Goal: Task Accomplishment & Management: Use online tool/utility

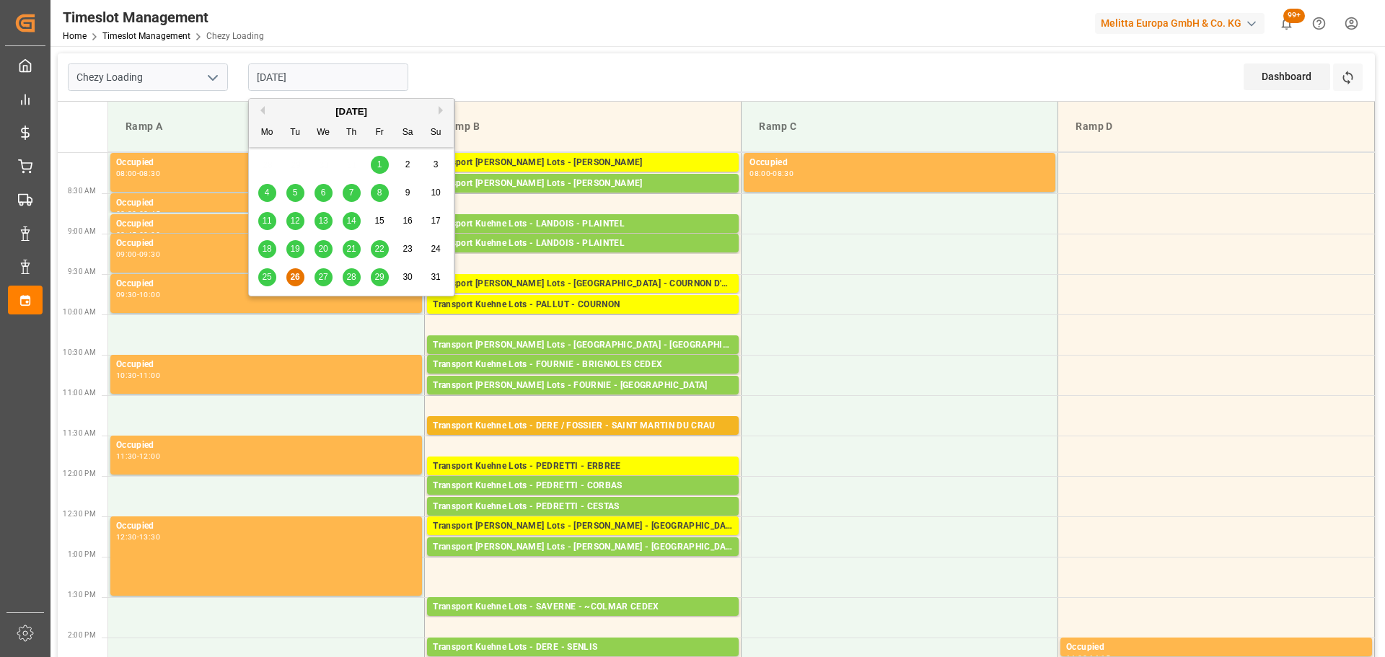
click at [346, 80] on input "[DATE]" at bounding box center [328, 76] width 160 height 27
click at [353, 273] on span "28" at bounding box center [350, 277] width 9 height 10
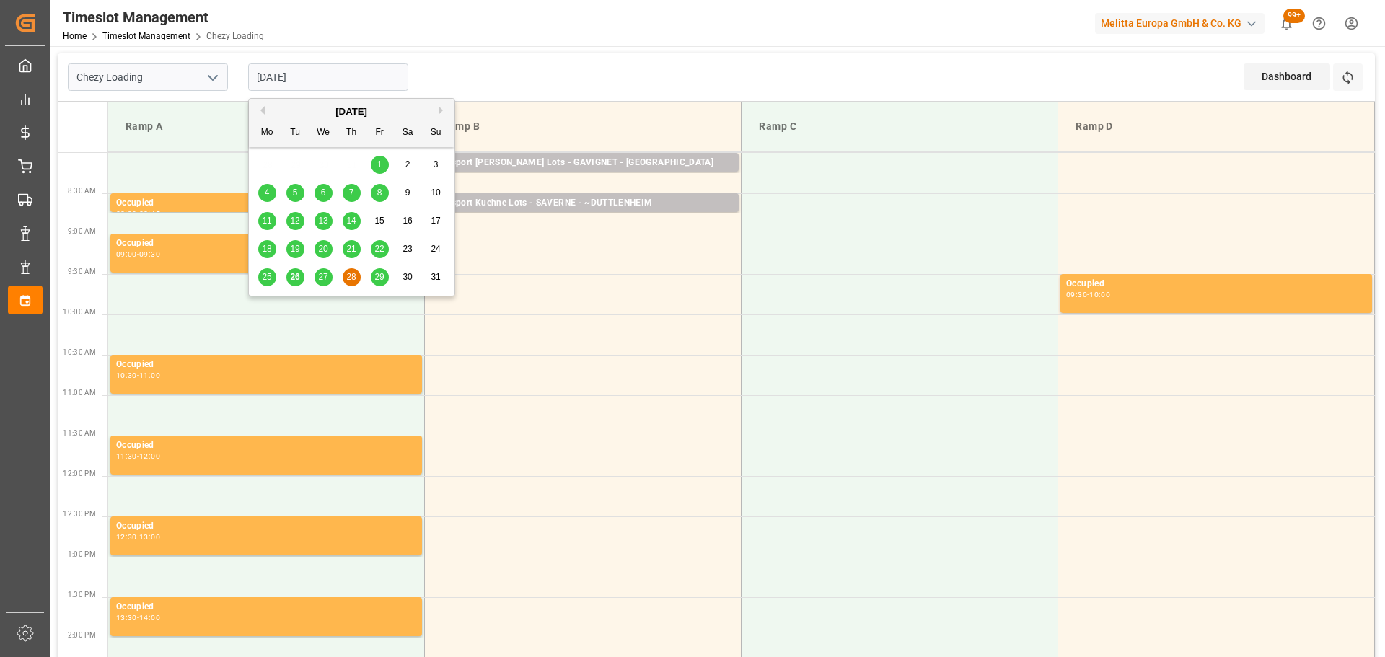
click at [318, 78] on input "[DATE]" at bounding box center [328, 76] width 160 height 27
click at [375, 278] on span "29" at bounding box center [378, 277] width 9 height 10
type input "[DATE]"
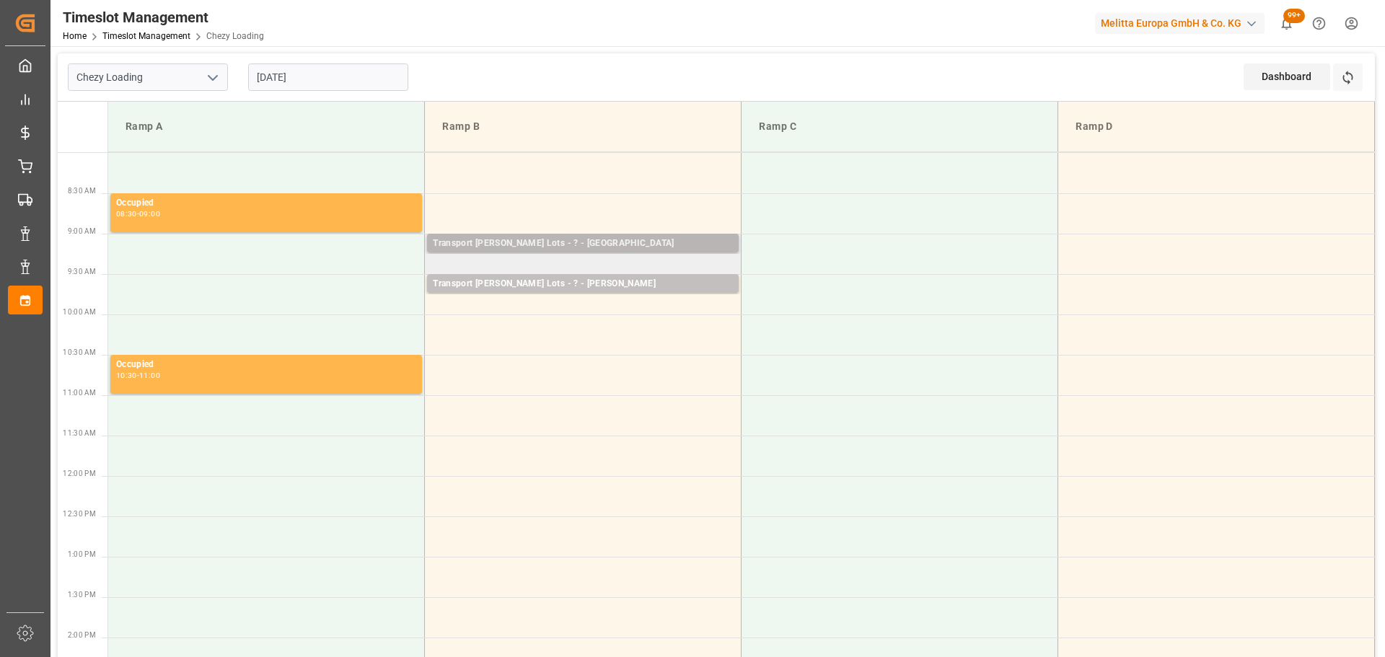
click at [555, 237] on div "Transport [PERSON_NAME] Lots - ? - [GEOGRAPHIC_DATA]" at bounding box center [583, 244] width 300 height 14
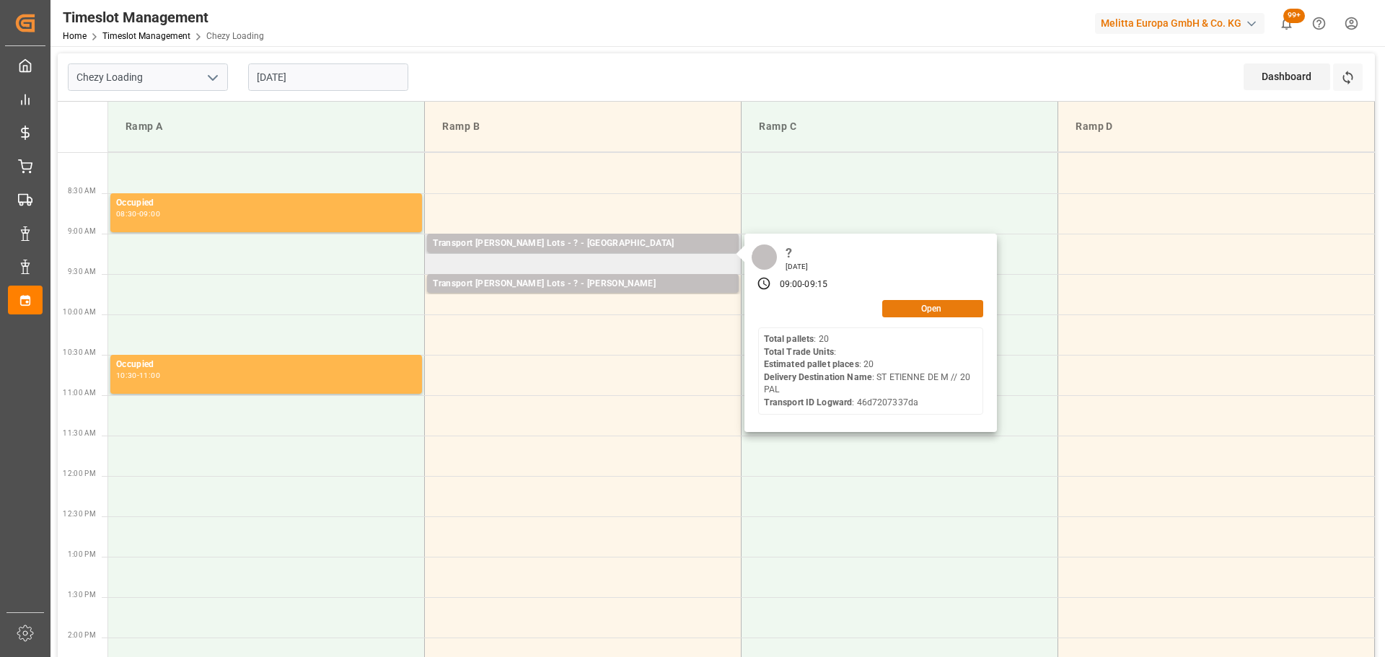
click at [916, 307] on button "Open" at bounding box center [932, 308] width 101 height 17
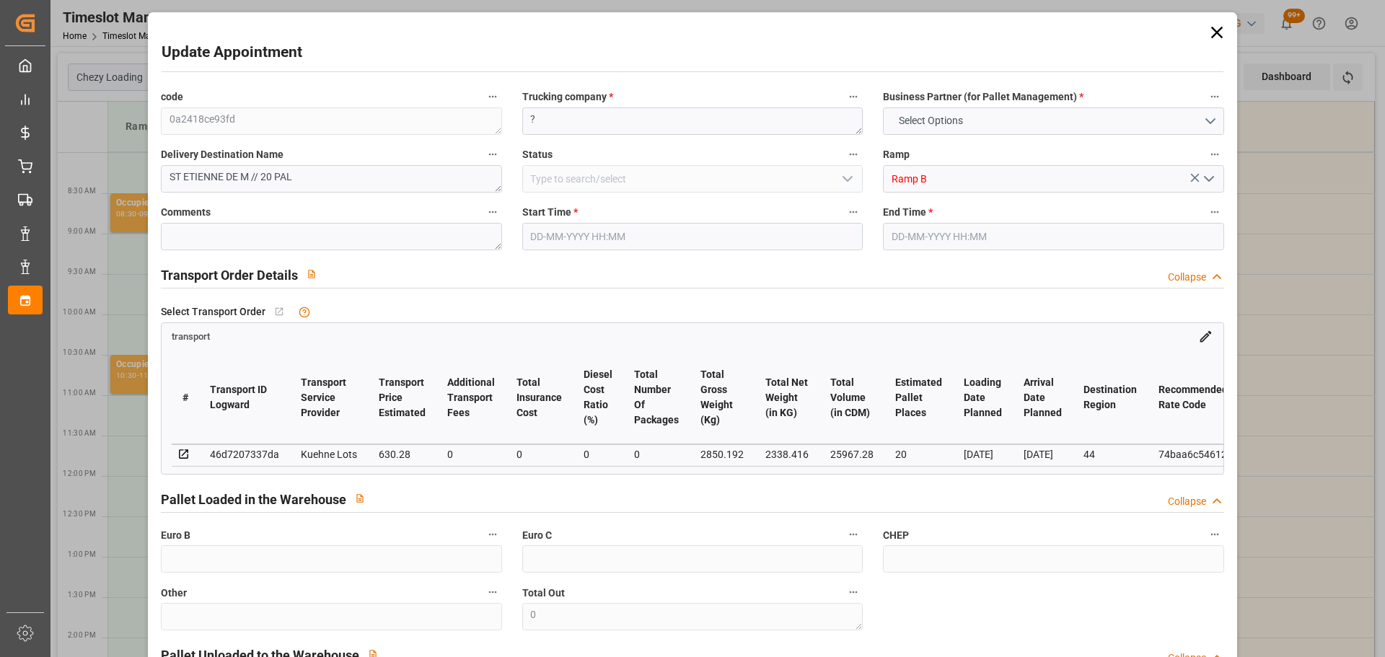
type input "20"
type input "630.28"
type input "0"
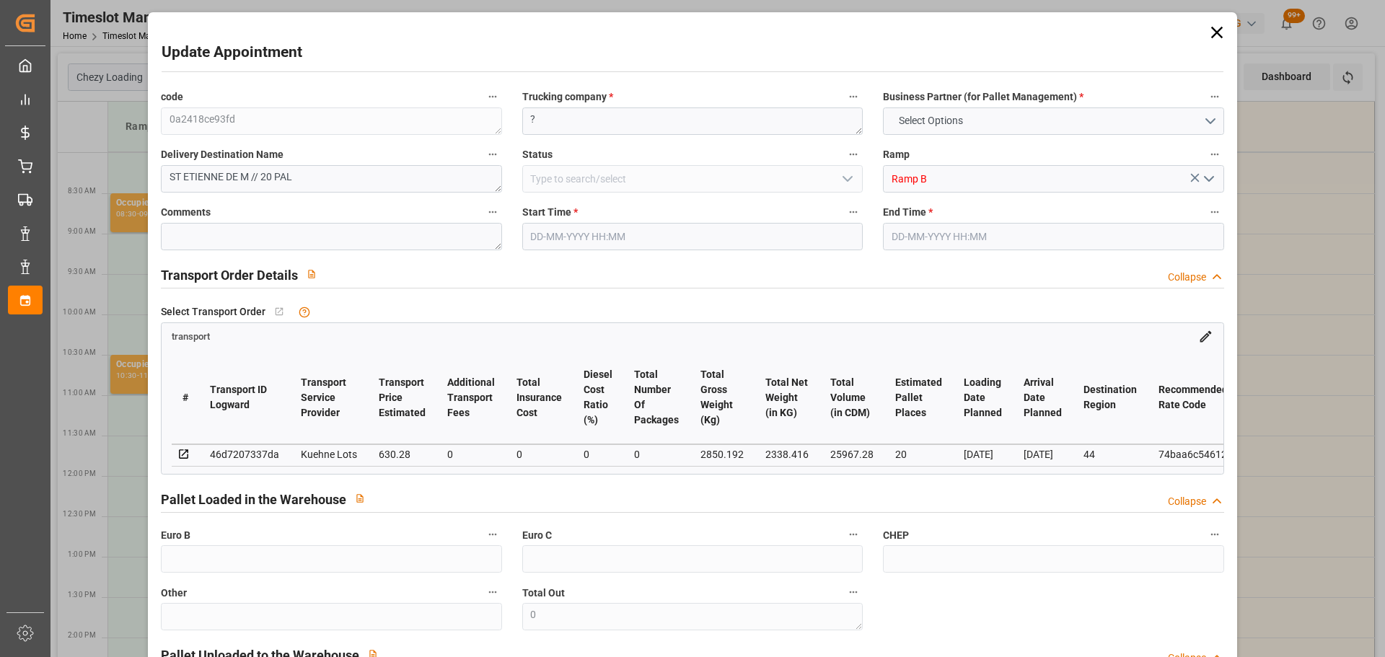
type input "630.28"
type input "0"
type input "2338.416"
type input "3608"
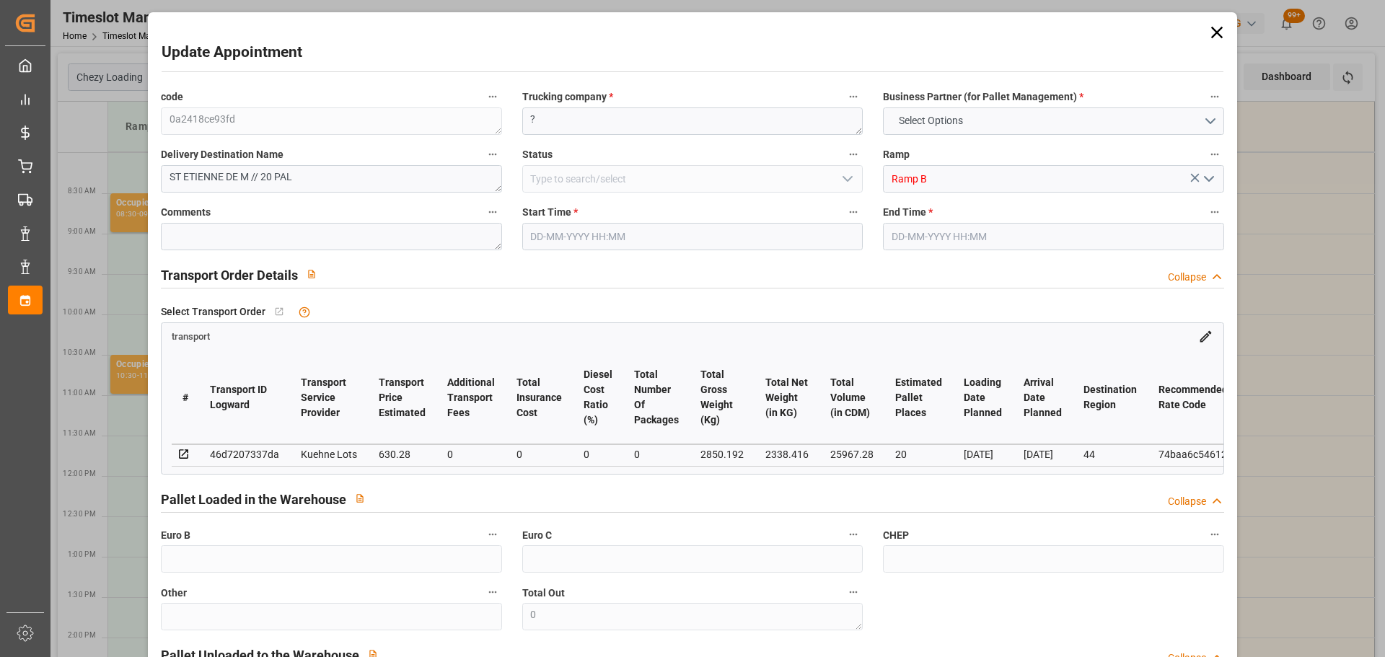
type input "25967.28"
type input "44"
type input "20"
type input "0"
type input "20"
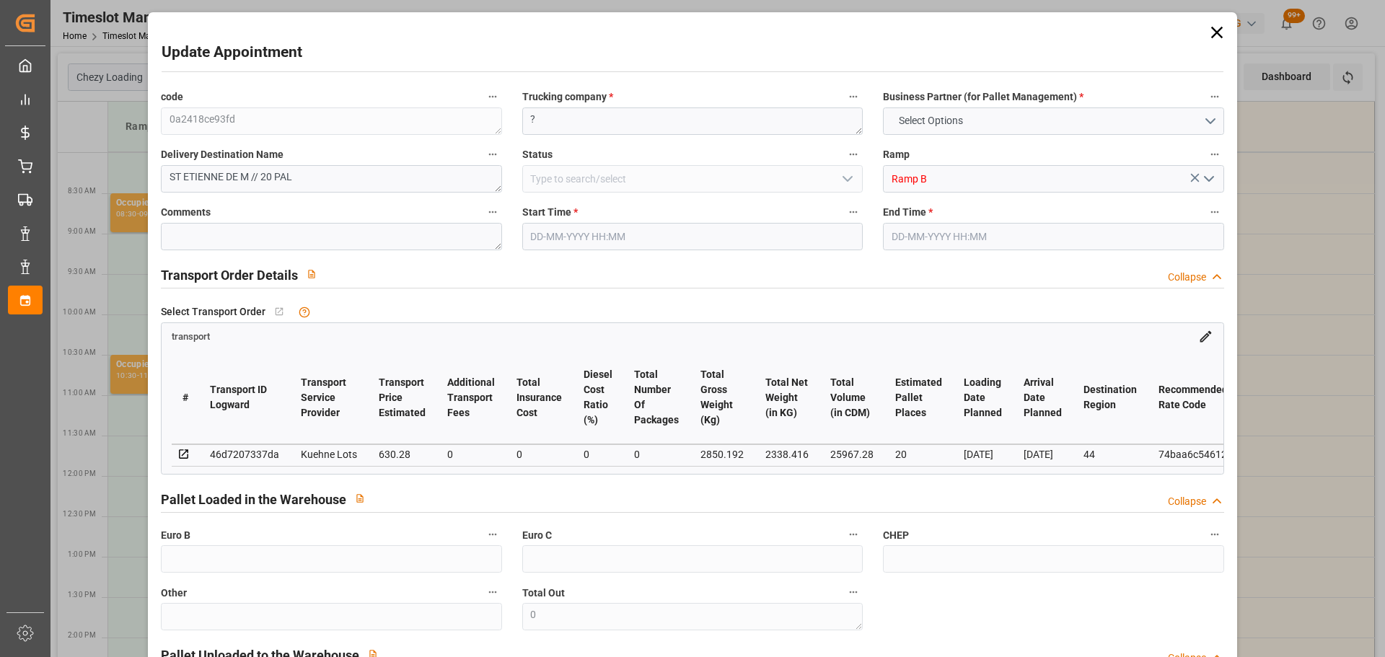
type input "101"
type input "2850.192"
type input "0"
type input "4710.8598"
type input "0"
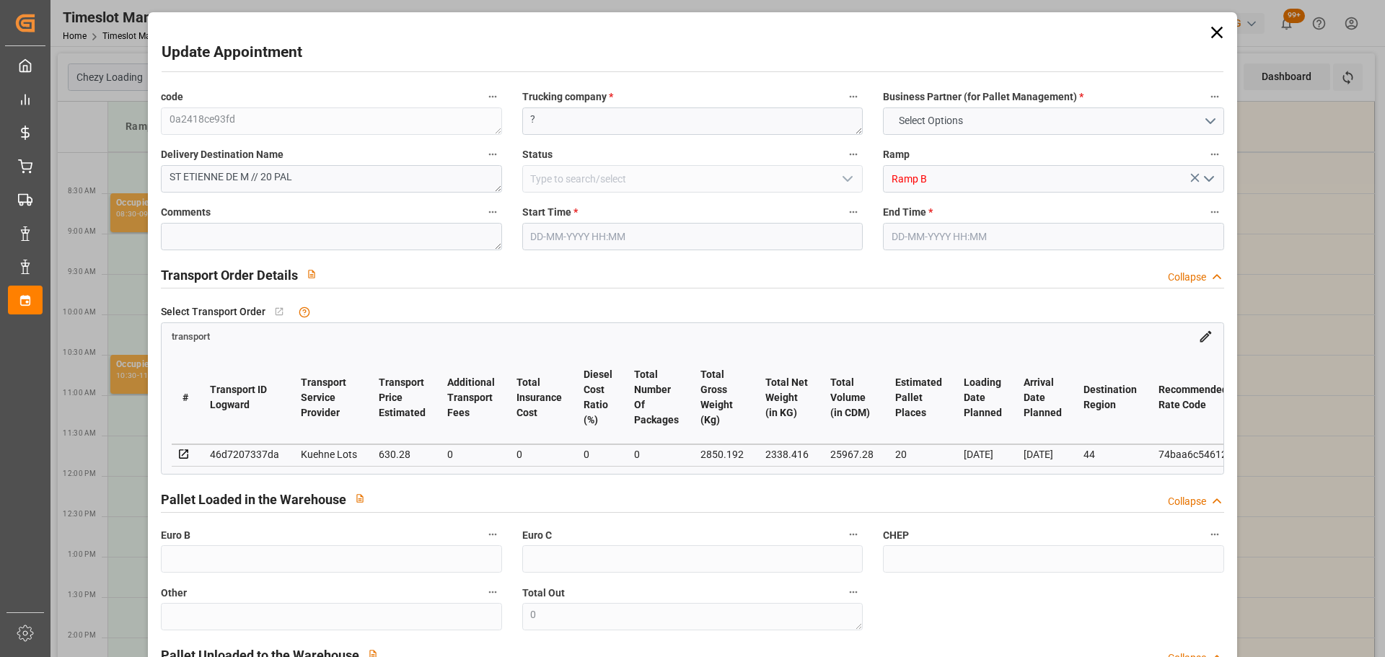
type input "0"
type input "21"
type input "35"
type input "[DATE] 09:00"
type input "[DATE] 09:15"
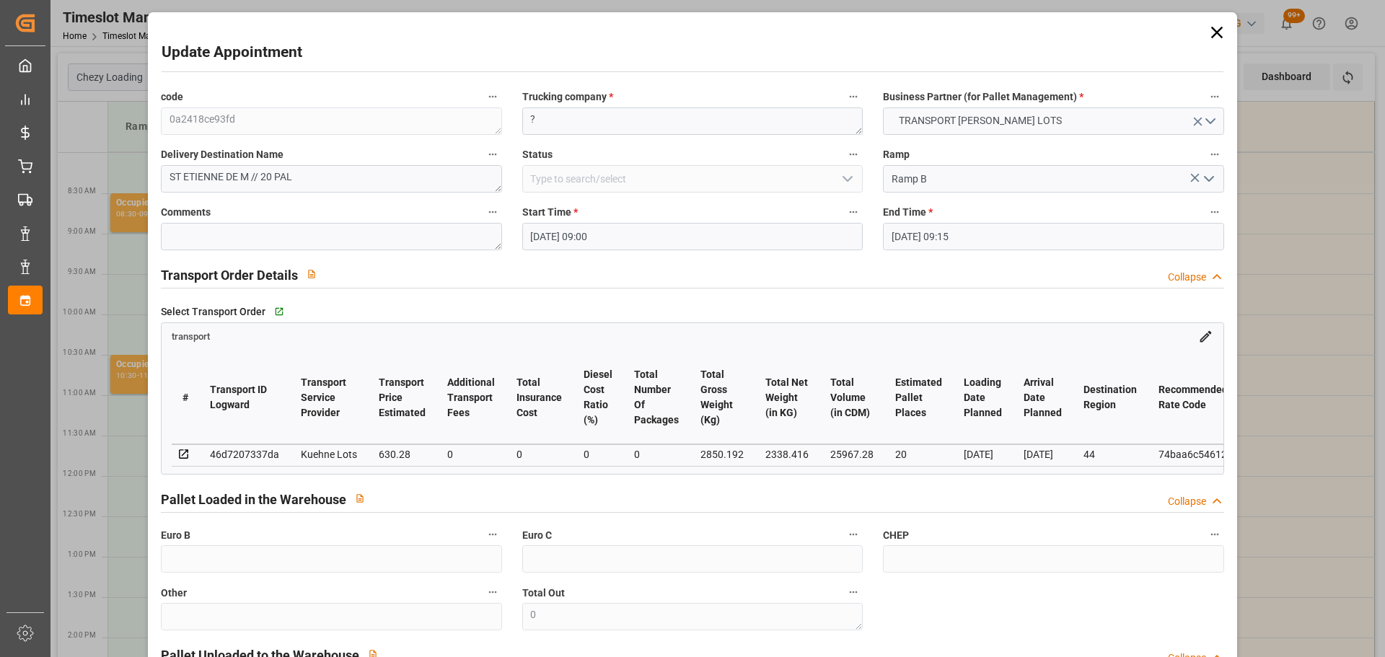
type input "[DATE] 12:45"
type input "[DATE] 11:32"
type input "[DATE]"
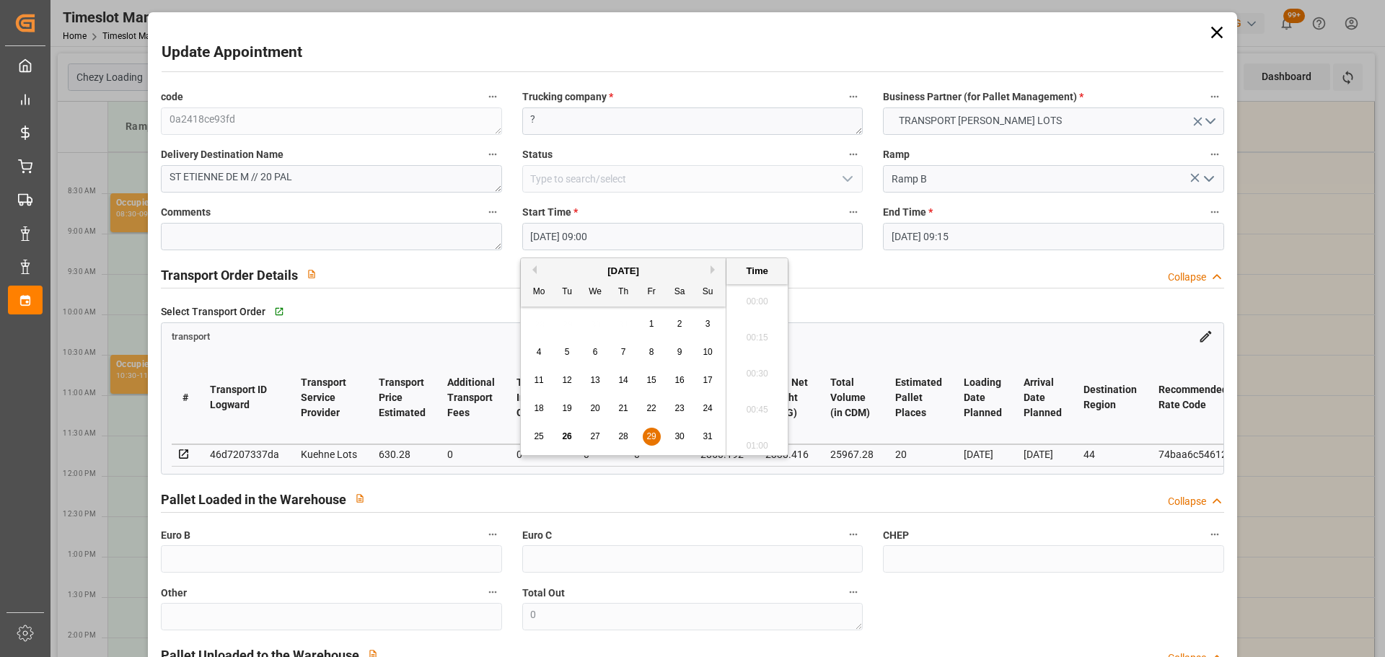
click at [572, 240] on input "[DATE] 09:00" at bounding box center [692, 236] width 340 height 27
click at [713, 267] on button "Next Month" at bounding box center [714, 269] width 9 height 9
click at [604, 378] on div "17" at bounding box center [595, 380] width 18 height 17
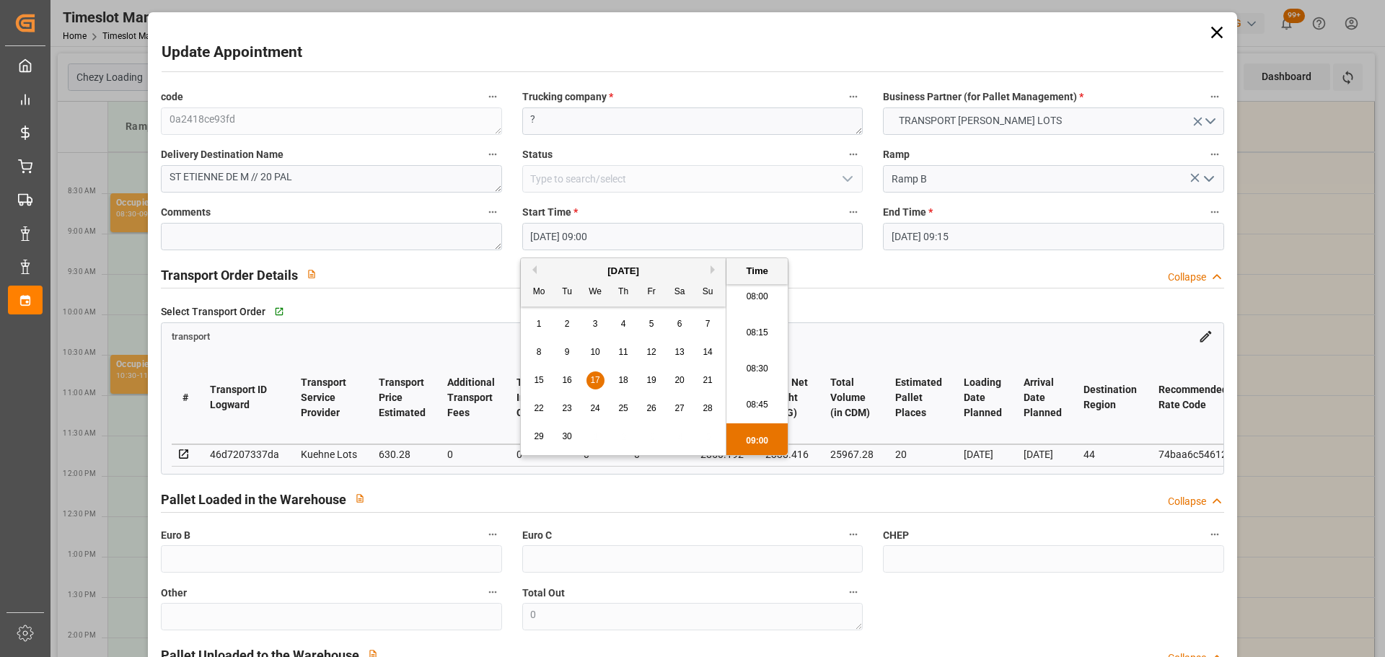
click at [744, 295] on li "08:00" at bounding box center [756, 297] width 61 height 36
type input "[DATE] 08:00"
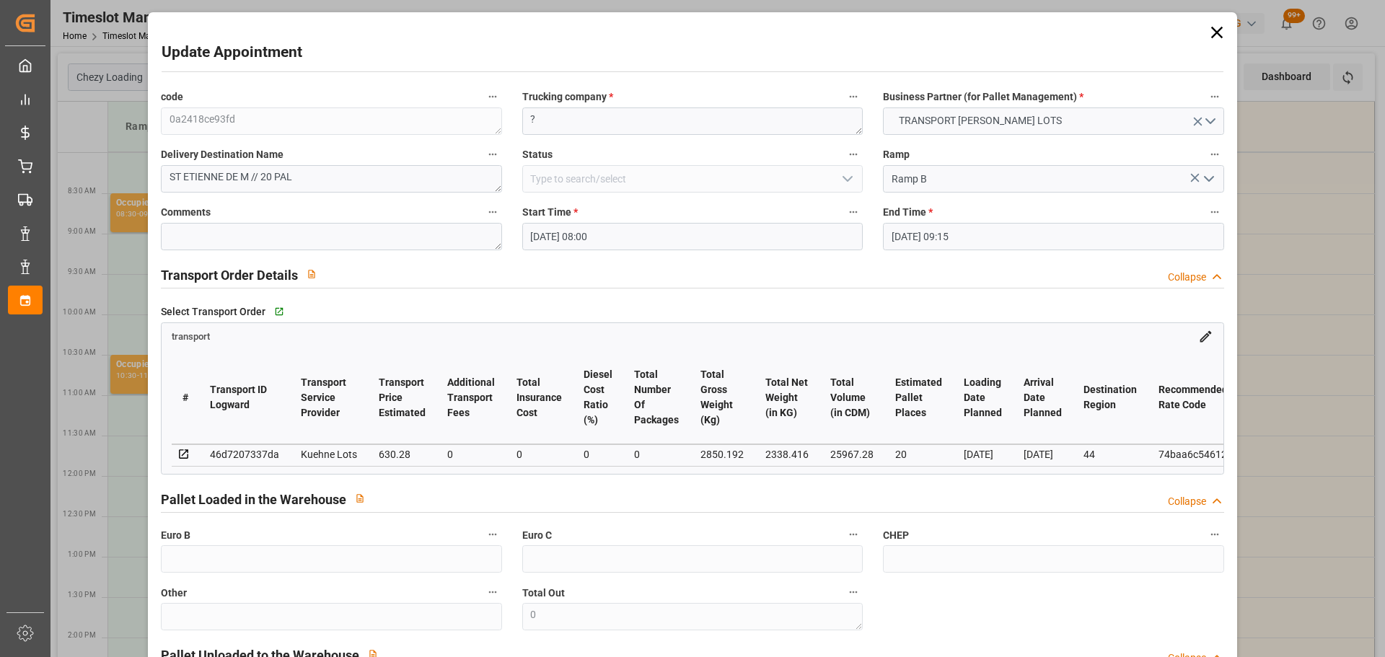
drag, startPoint x: 898, startPoint y: 235, endPoint x: 910, endPoint y: 243, distance: 14.6
click at [899, 235] on input "[DATE] 09:15" at bounding box center [1053, 236] width 340 height 27
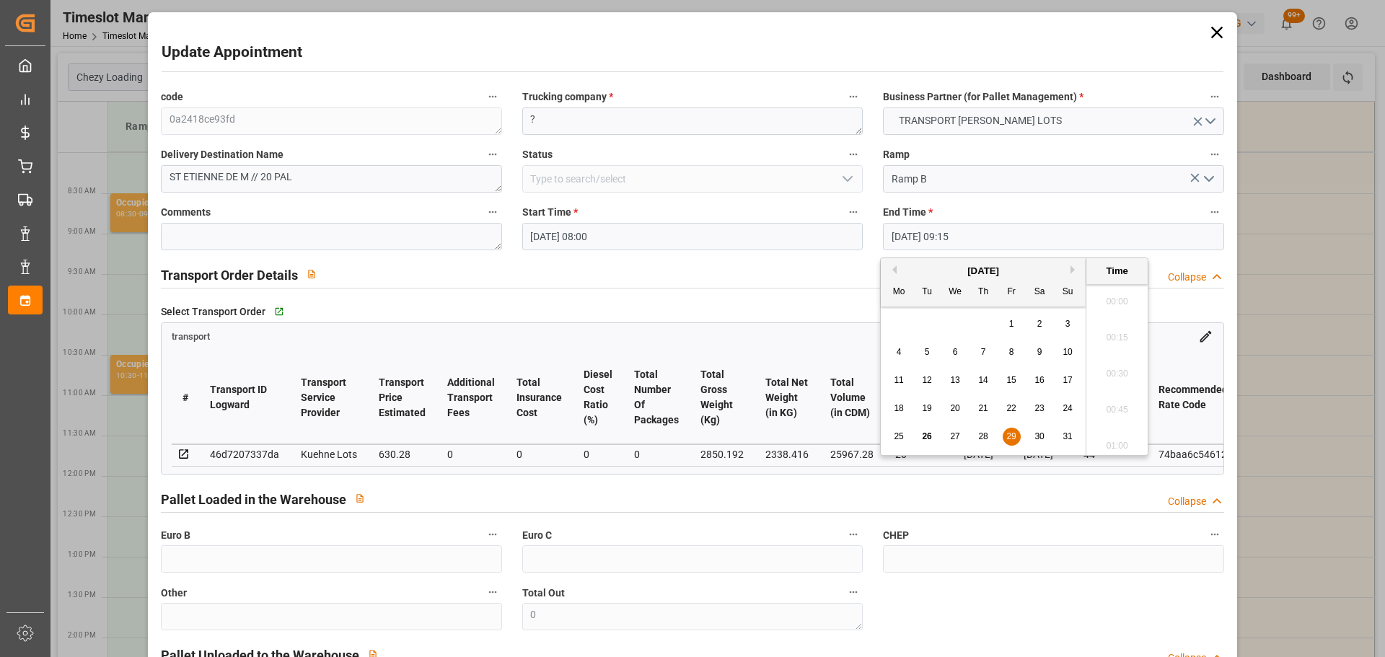
scroll to position [1267, 0]
click at [1073, 269] on button "Next Month" at bounding box center [1074, 269] width 9 height 9
click at [956, 374] on div "17" at bounding box center [955, 380] width 18 height 17
drag, startPoint x: 1110, startPoint y: 296, endPoint x: 1122, endPoint y: 335, distance: 40.6
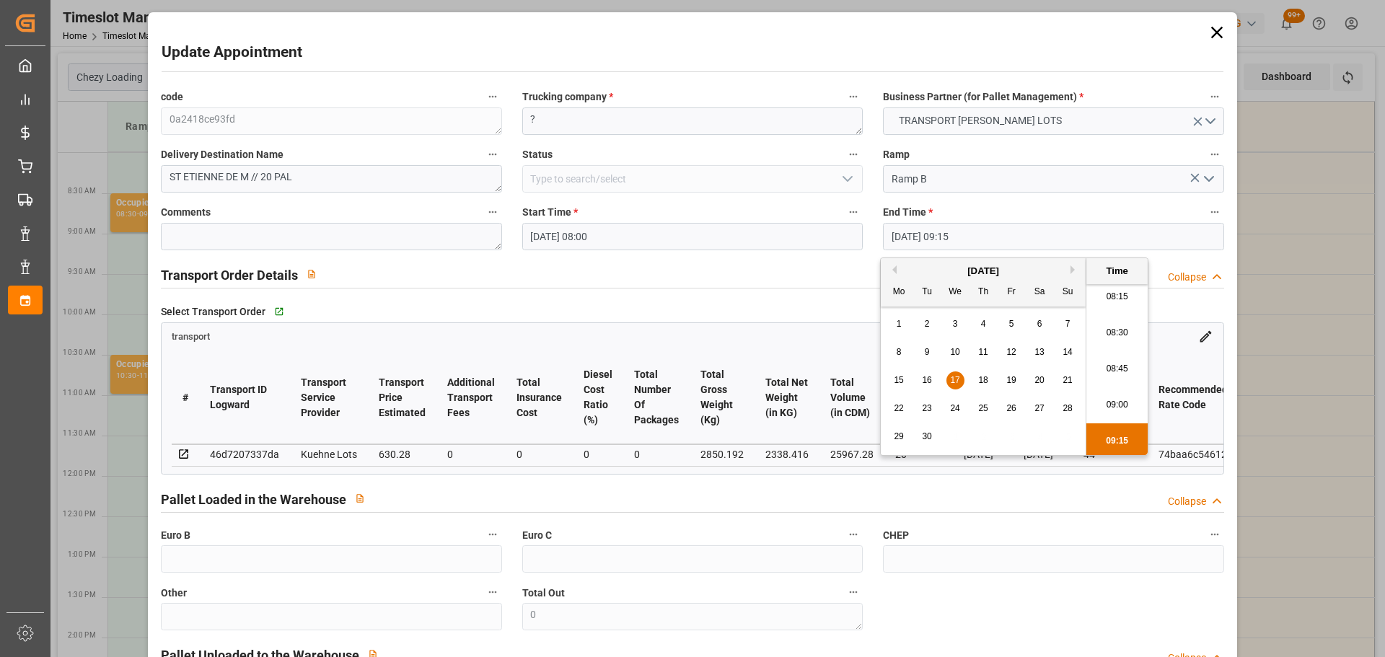
click at [1110, 296] on li "08:15" at bounding box center [1116, 297] width 61 height 36
type input "[DATE] 08:15"
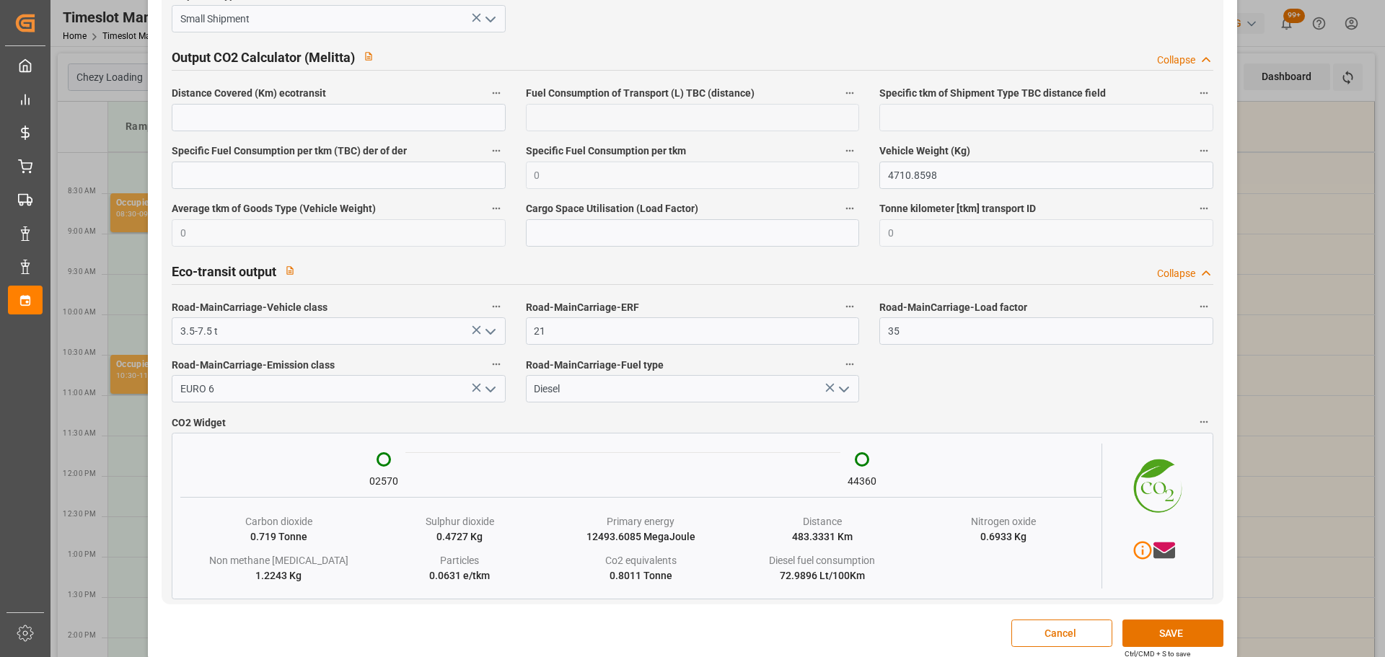
scroll to position [2406, 0]
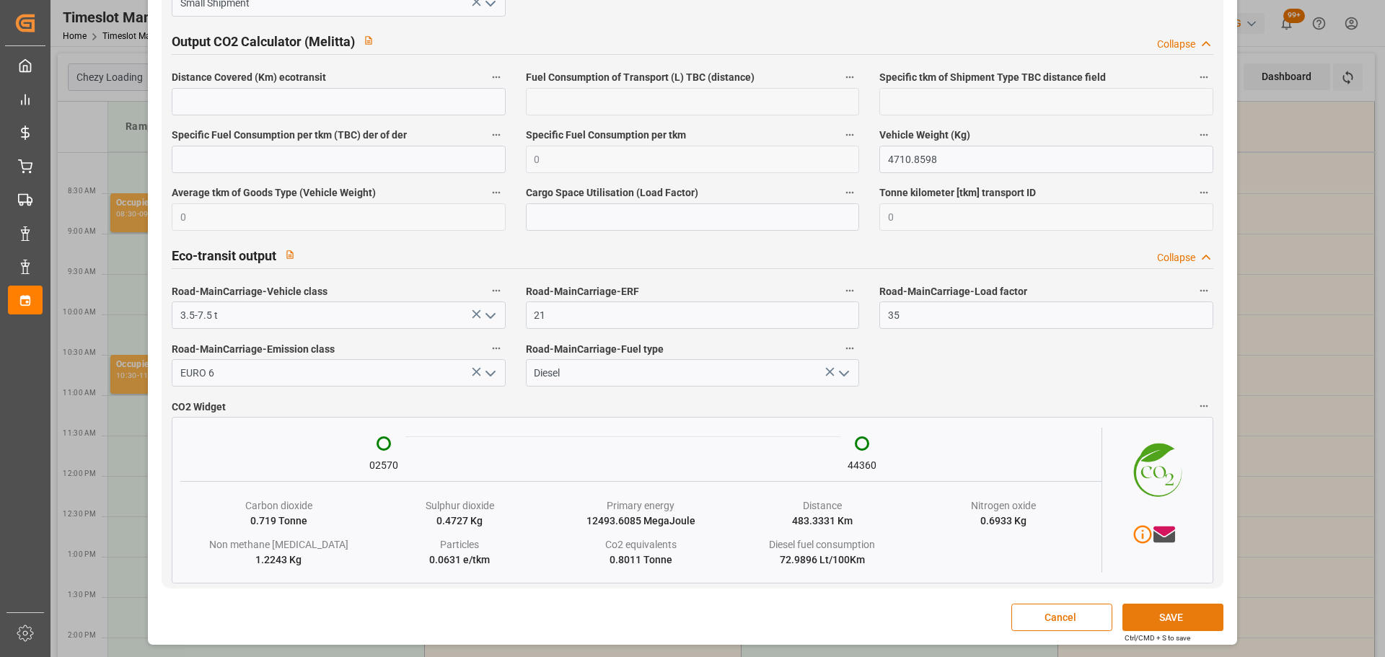
click at [1163, 609] on button "SAVE" at bounding box center [1172, 617] width 101 height 27
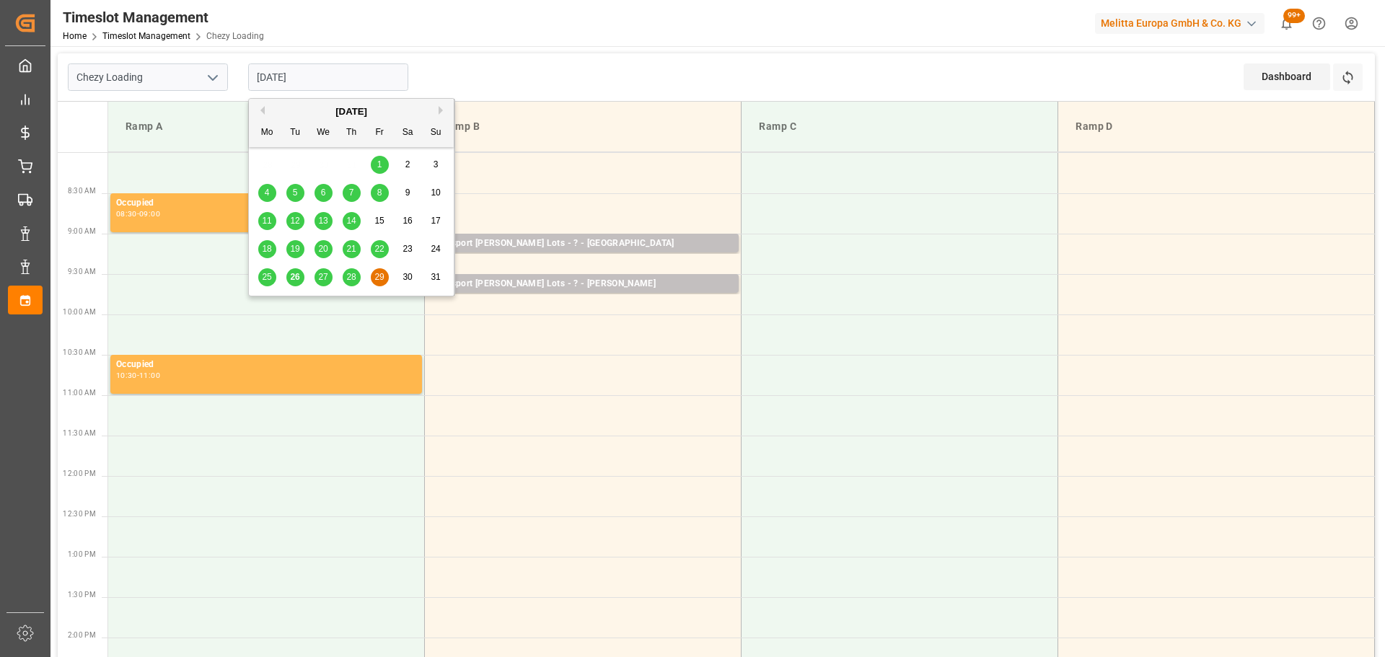
click at [342, 80] on input "[DATE]" at bounding box center [328, 76] width 160 height 27
click at [442, 108] on button "Next Month" at bounding box center [443, 110] width 9 height 9
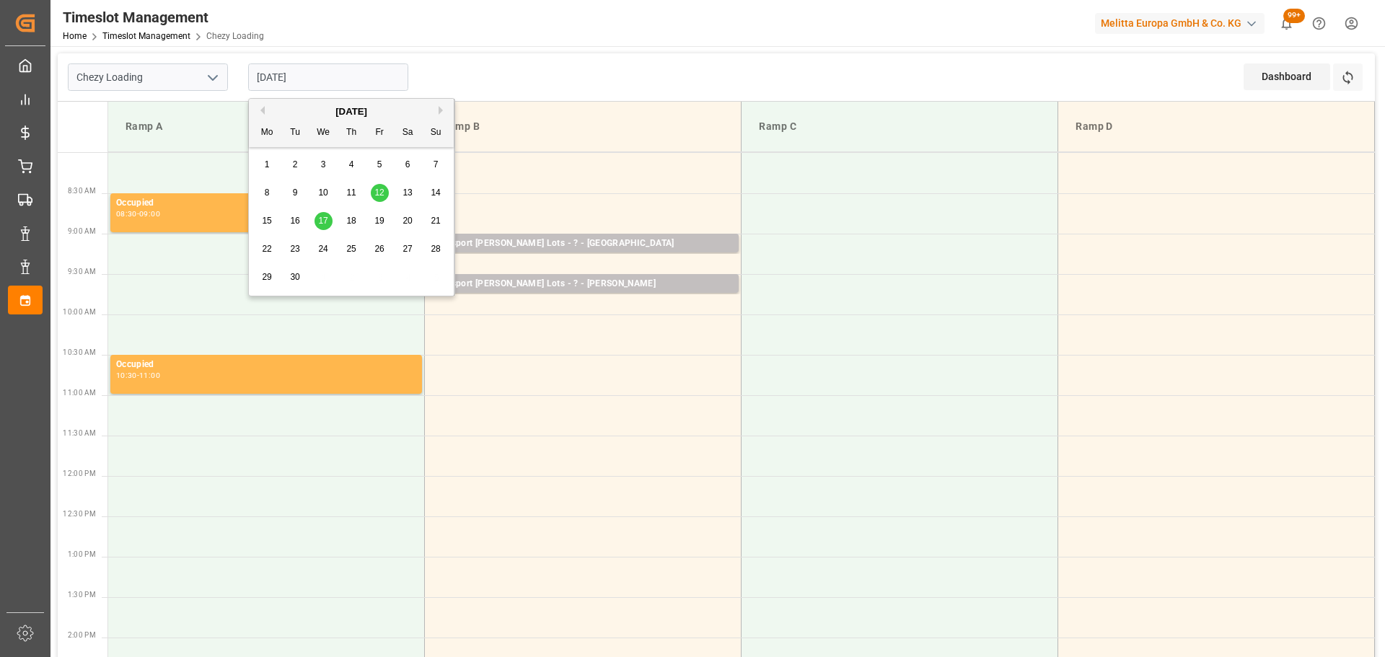
click at [322, 218] on span "17" at bounding box center [322, 221] width 9 height 10
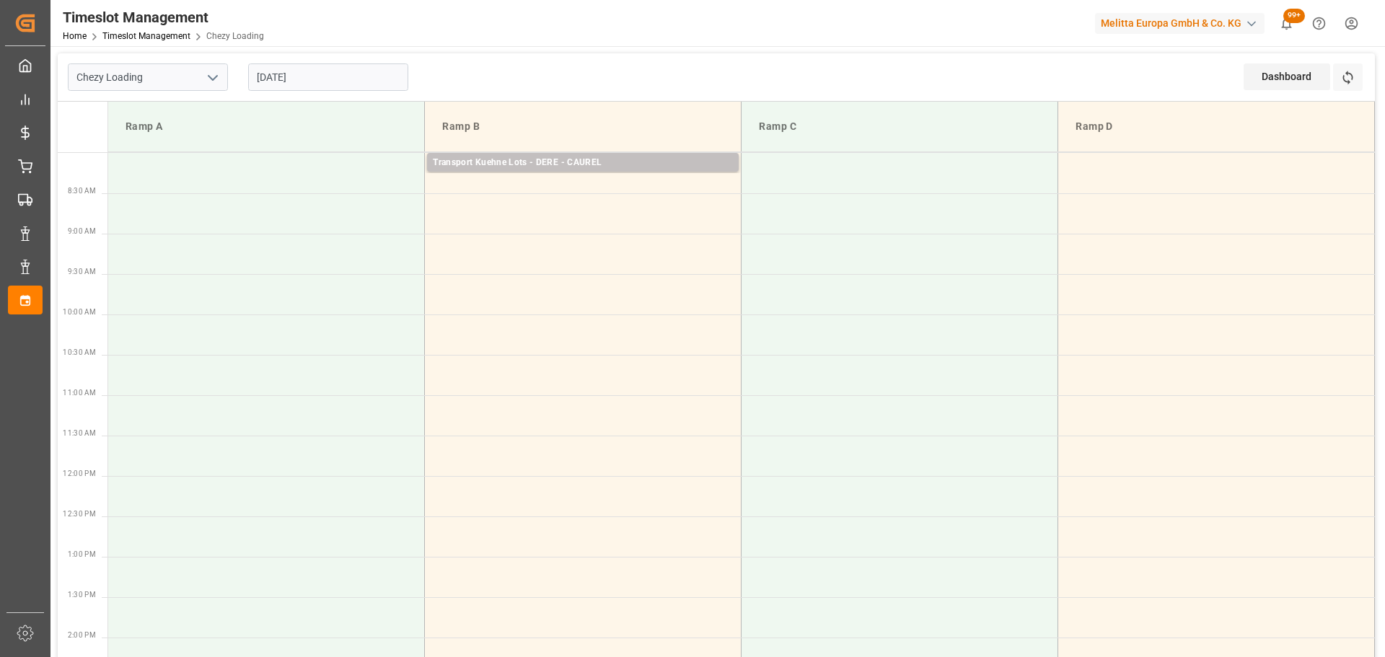
click at [284, 74] on input "[DATE]" at bounding box center [328, 76] width 160 height 27
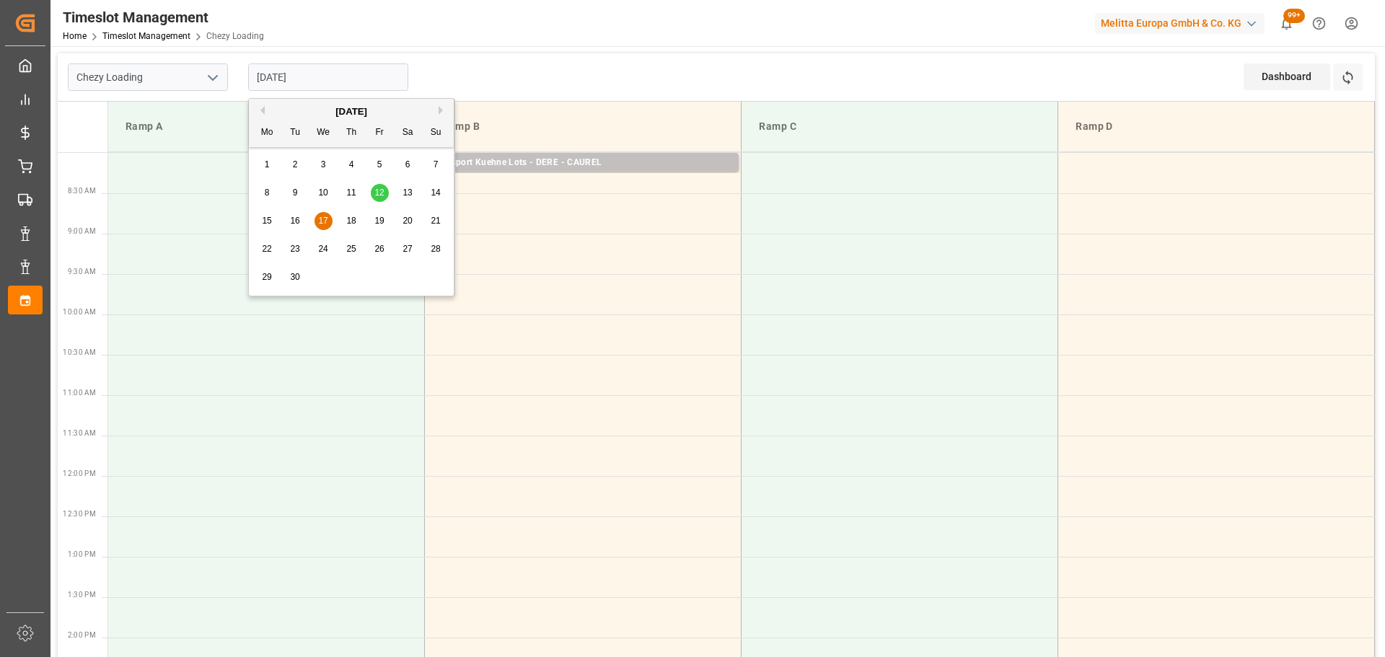
click at [261, 108] on button "Previous Month" at bounding box center [260, 110] width 9 height 9
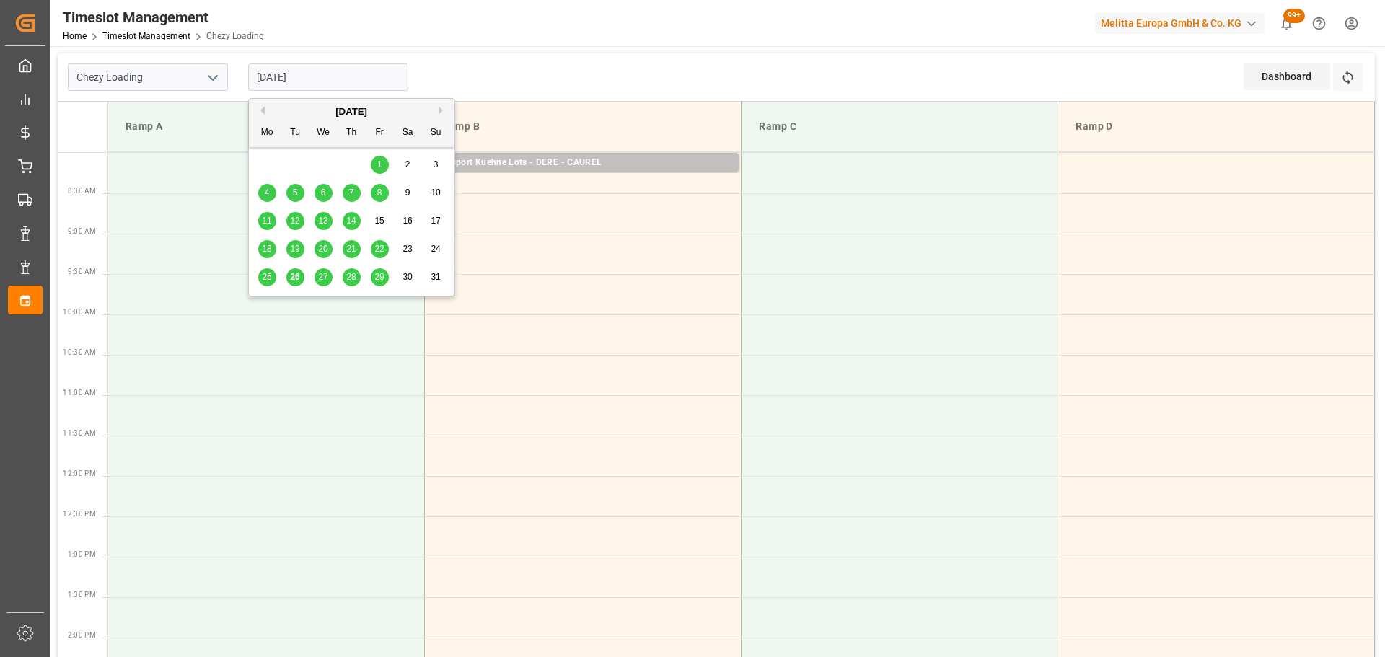
click at [379, 276] on span "29" at bounding box center [378, 277] width 9 height 10
type input "[DATE]"
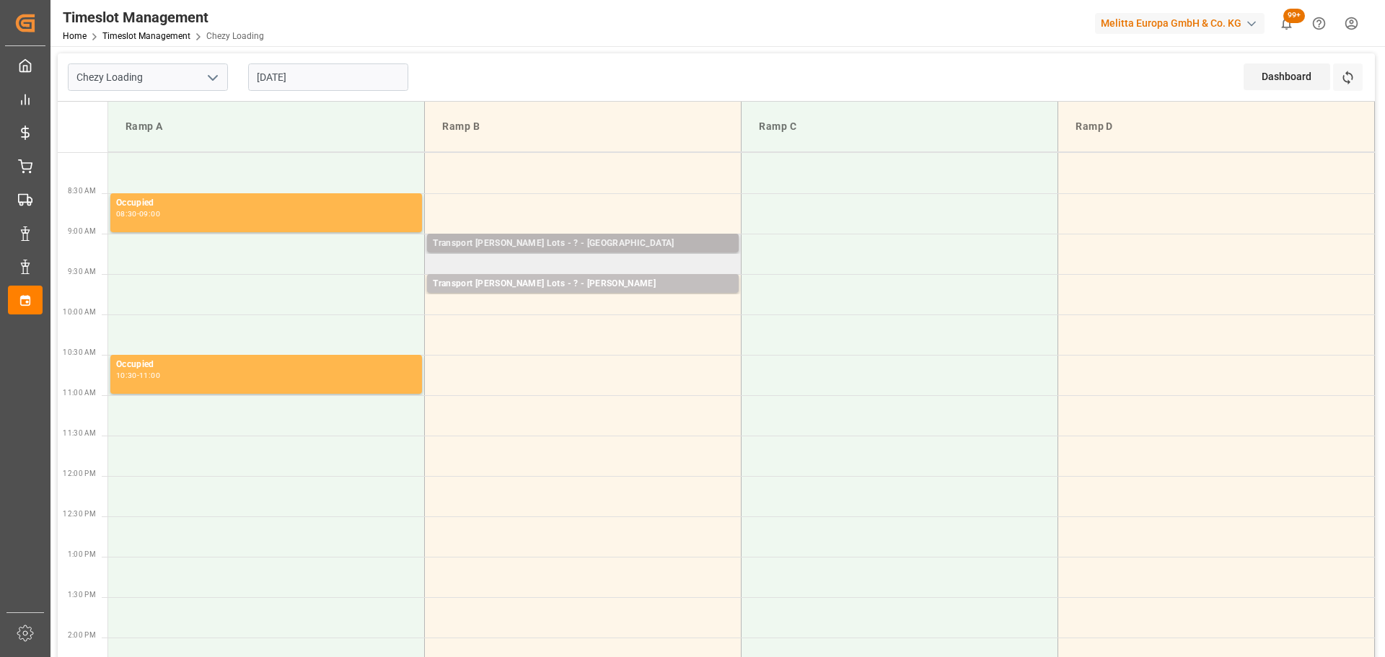
click at [579, 242] on div "Transport [PERSON_NAME] Lots - ? - [GEOGRAPHIC_DATA]" at bounding box center [583, 244] width 300 height 14
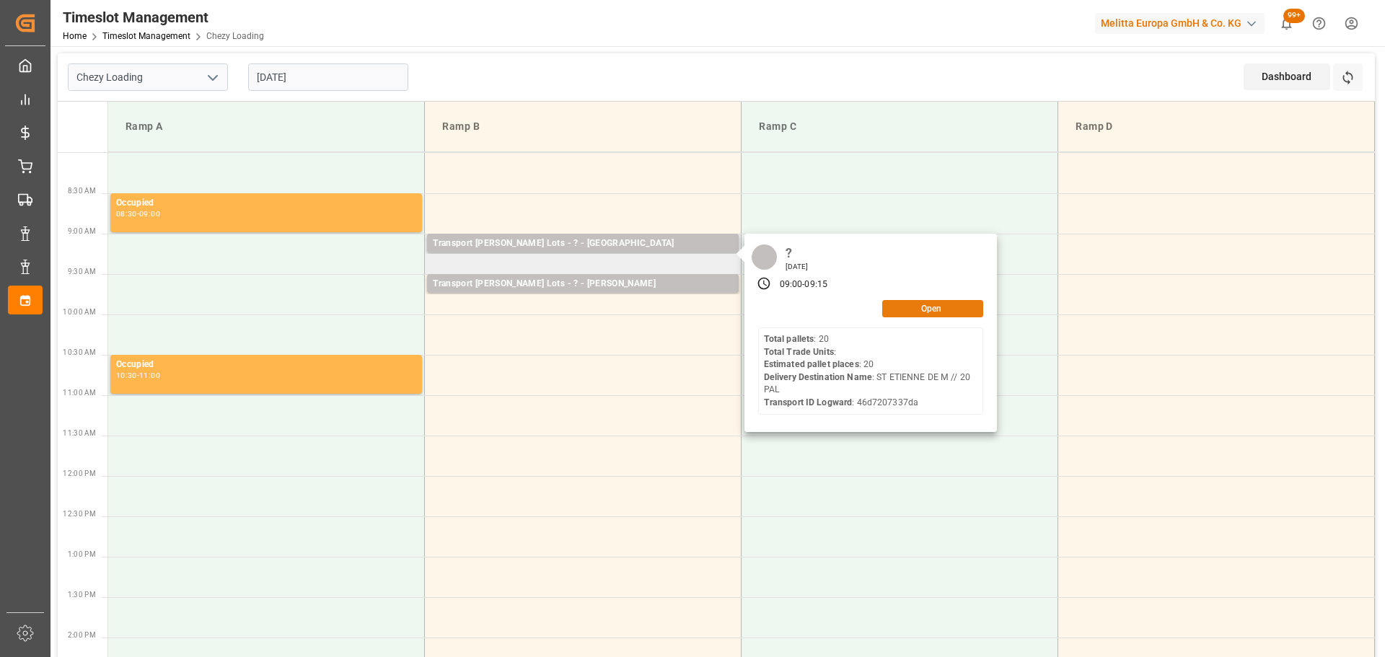
click at [917, 307] on button "Open" at bounding box center [932, 308] width 101 height 17
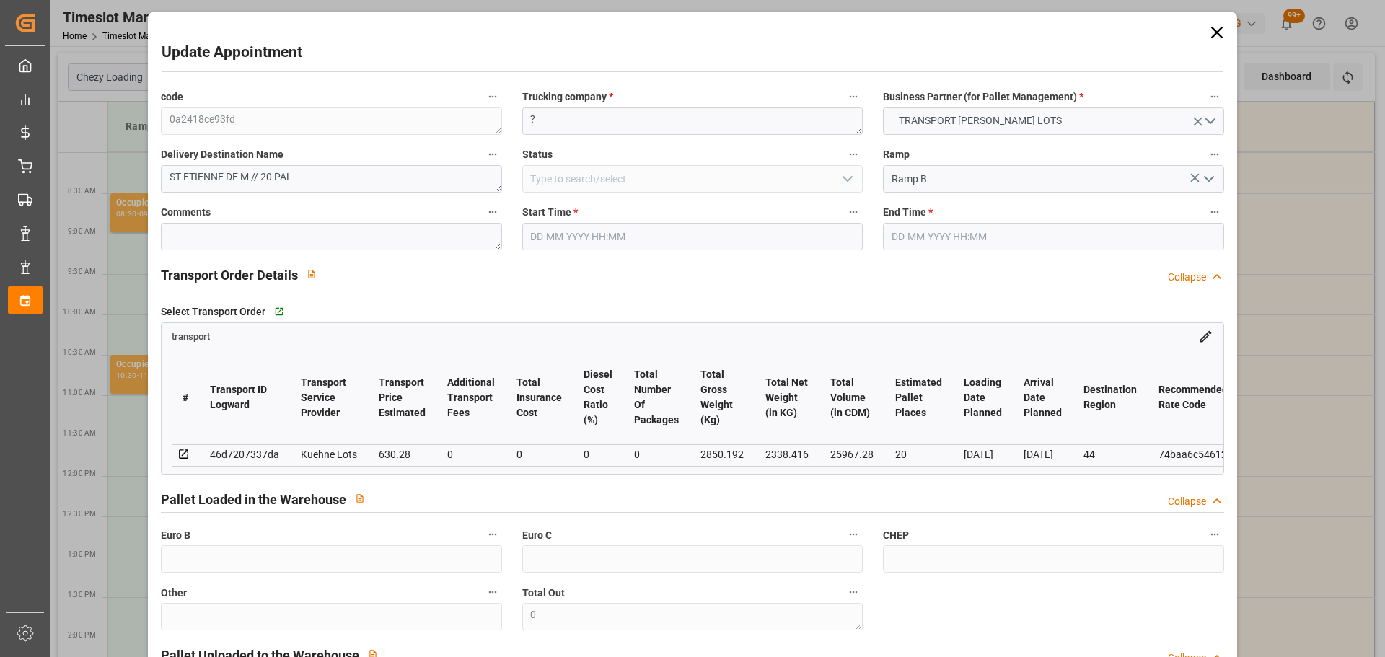
type input "[DATE] 09:00"
type input "[DATE] 09:15"
type input "[DATE] 12:45"
type input "[DATE] 11:32"
type input "[DATE]"
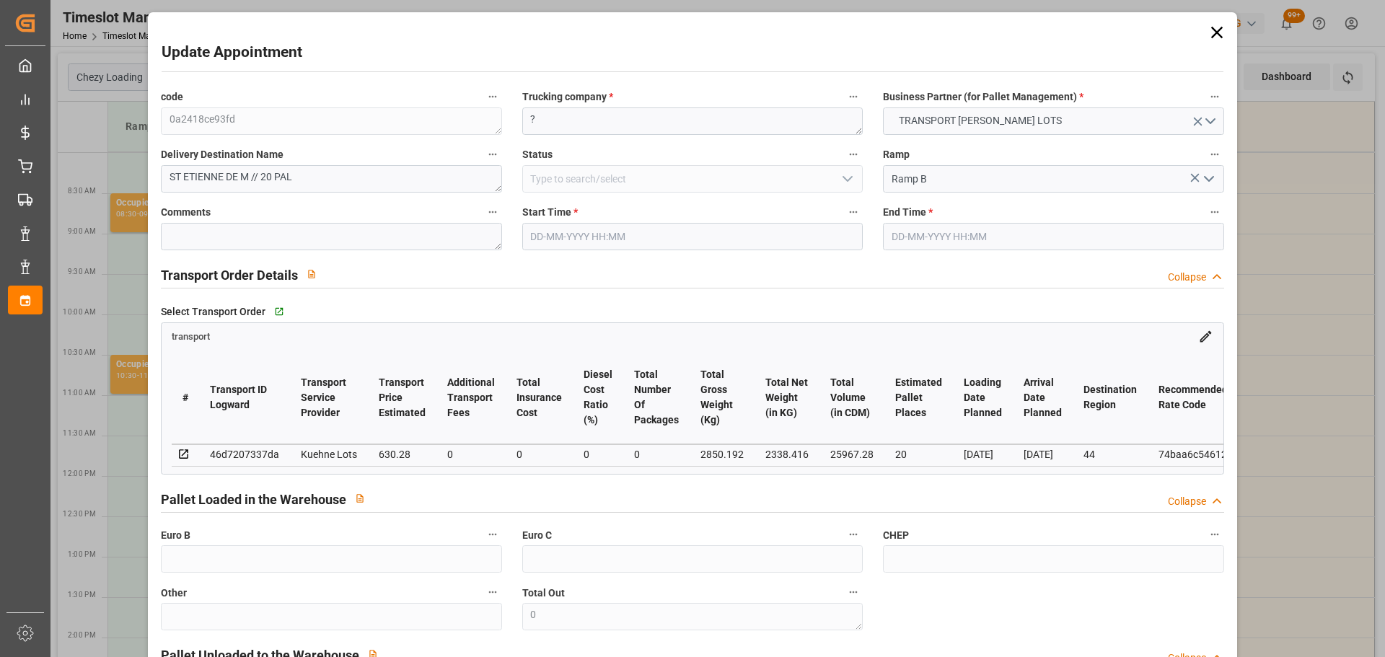
type input "[DATE]"
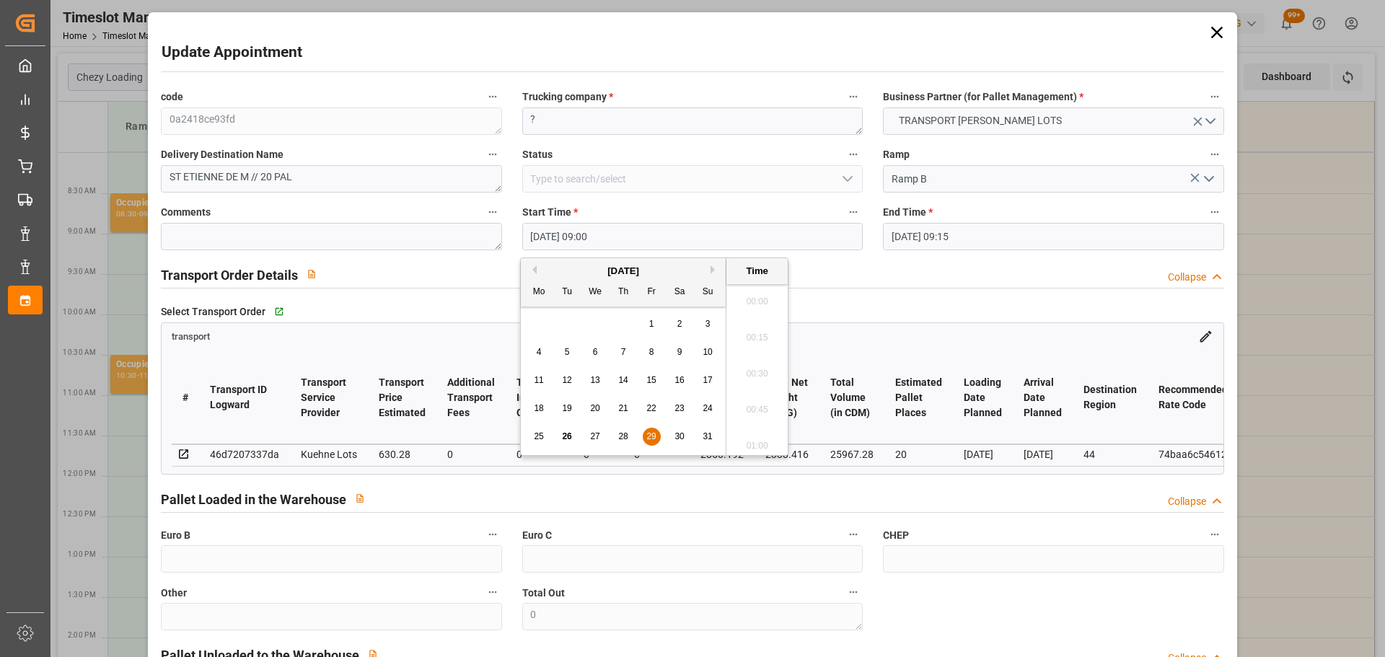
click at [544, 244] on input "[DATE] 09:00" at bounding box center [692, 236] width 340 height 27
click at [710, 272] on div "[DATE]" at bounding box center [623, 271] width 205 height 14
click at [712, 269] on button "Next Month" at bounding box center [714, 269] width 9 height 9
click at [594, 373] on div "17" at bounding box center [595, 380] width 18 height 17
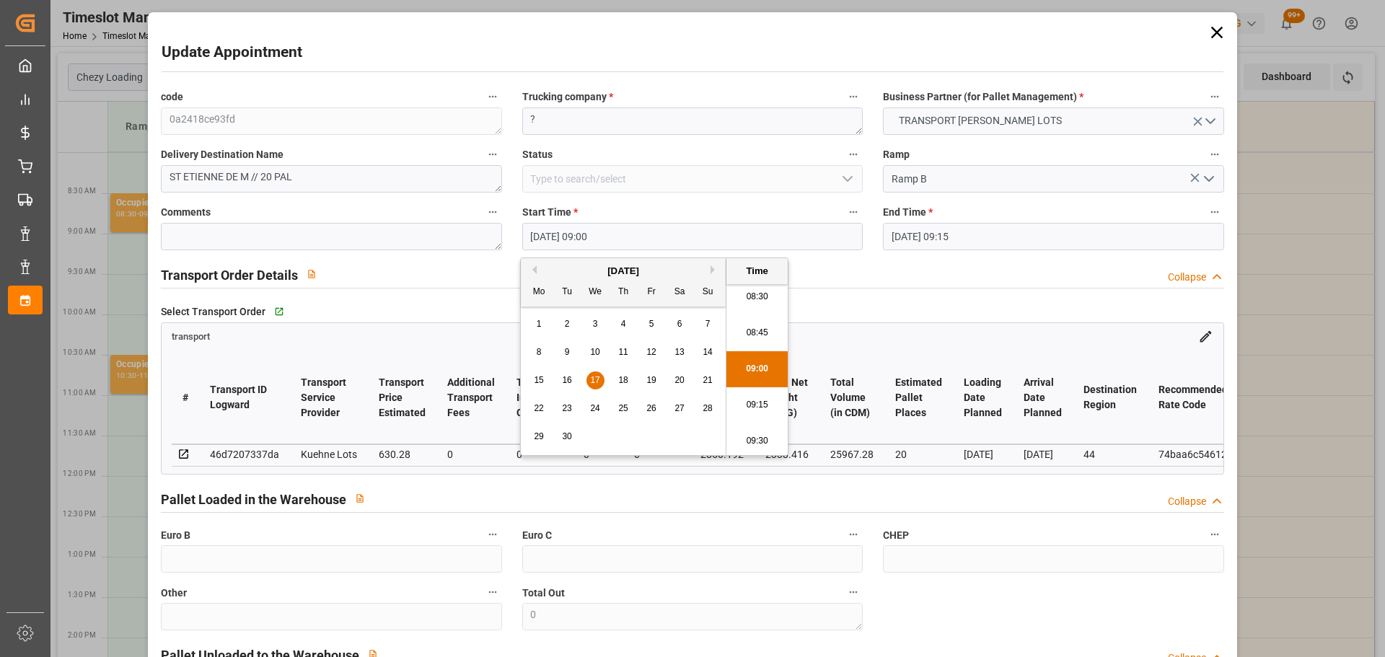
click at [759, 291] on li "08:30" at bounding box center [756, 297] width 61 height 36
type input "[DATE] 08:30"
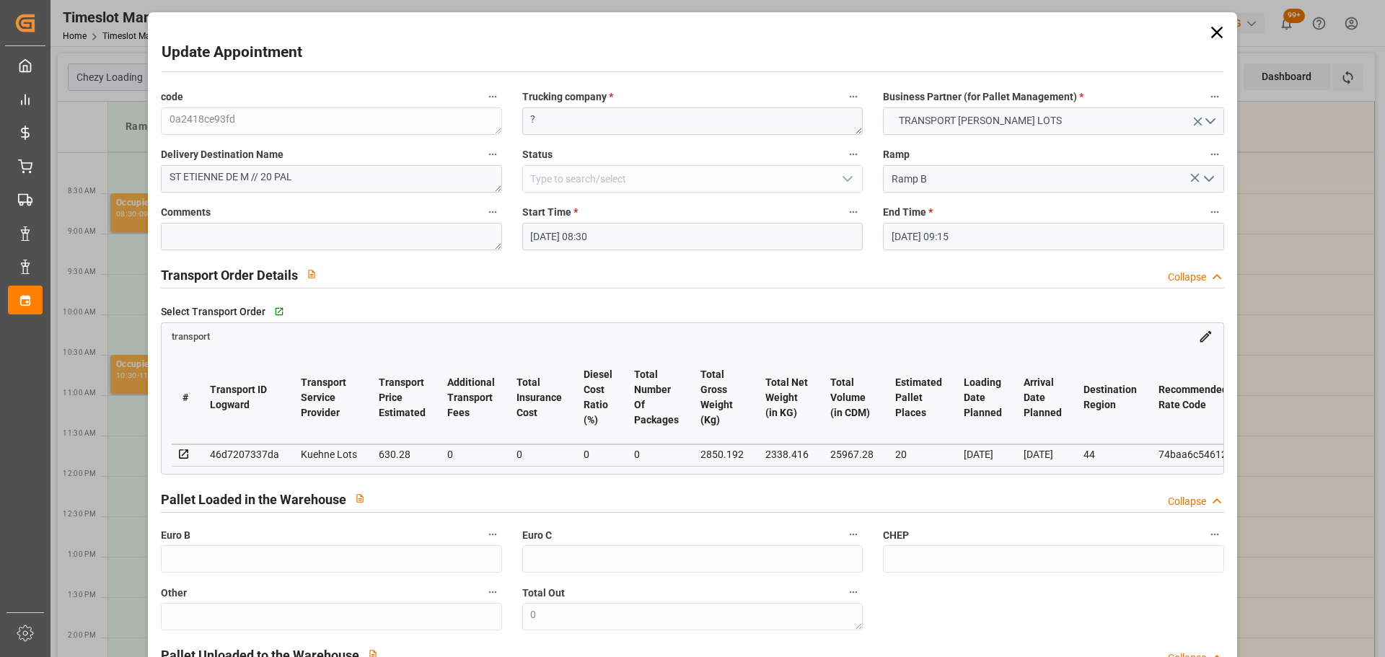
click at [924, 229] on input "[DATE] 09:15" at bounding box center [1053, 236] width 340 height 27
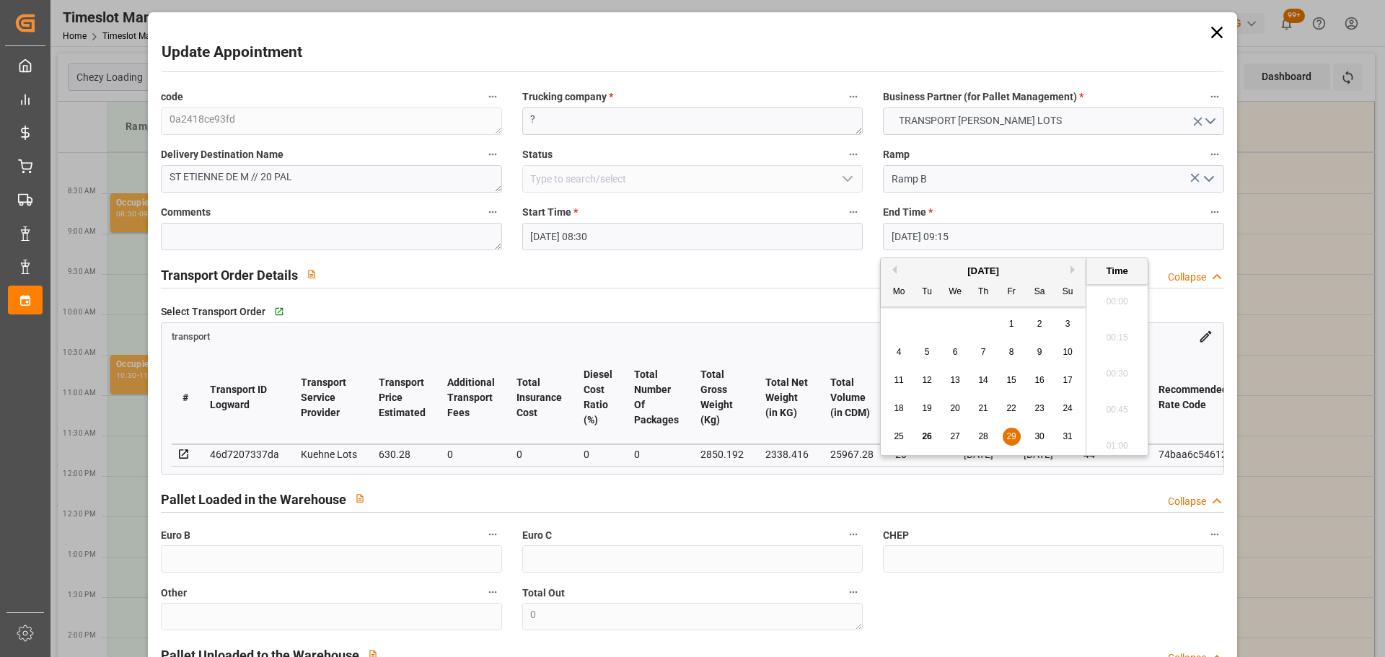
scroll to position [1267, 0]
click at [1073, 266] on button "Next Month" at bounding box center [1074, 269] width 9 height 9
click at [955, 377] on span "17" at bounding box center [954, 380] width 9 height 10
click at [1117, 296] on li "08:45" at bounding box center [1116, 297] width 61 height 36
type input "[DATE] 08:45"
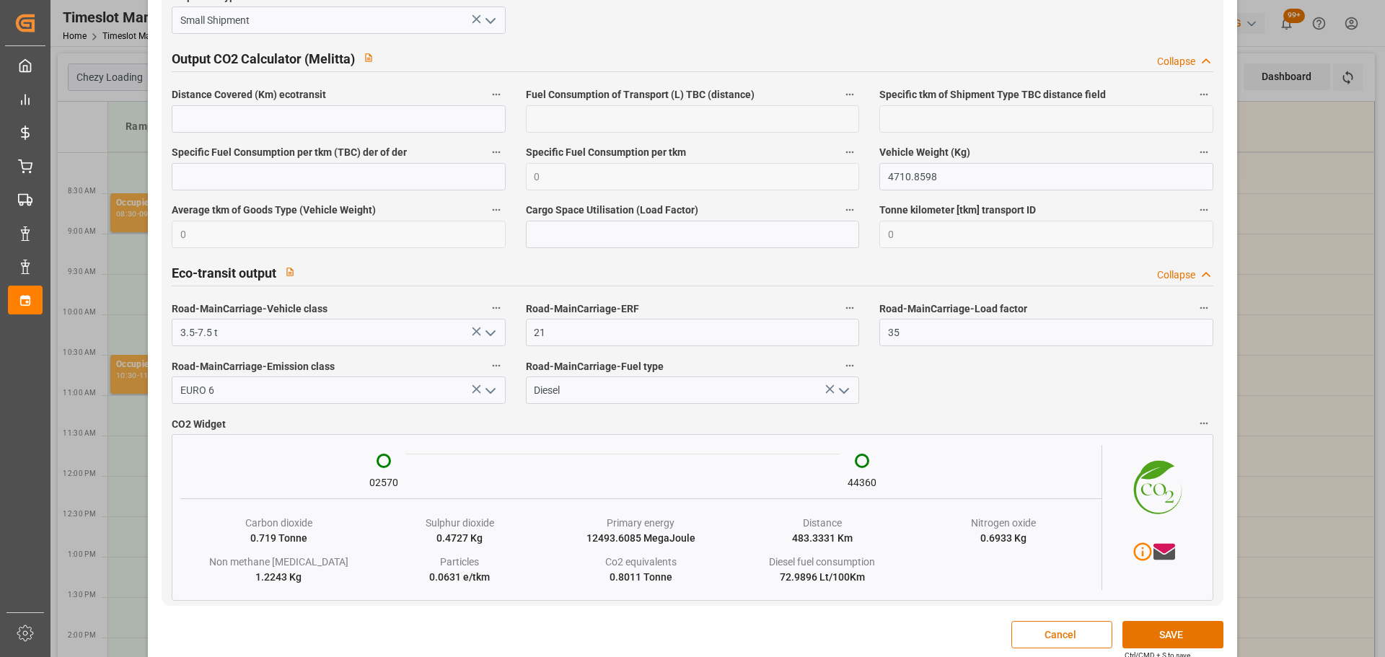
scroll to position [2406, 0]
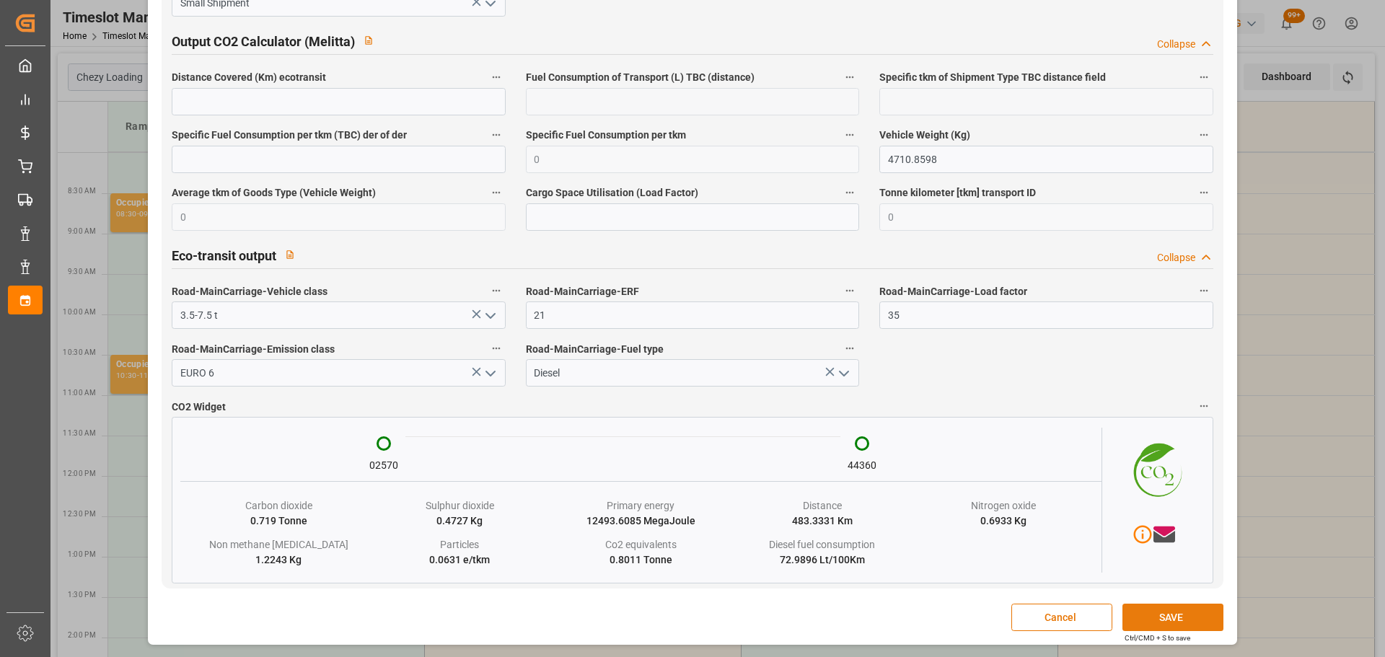
click at [1166, 617] on button "SAVE" at bounding box center [1172, 617] width 101 height 27
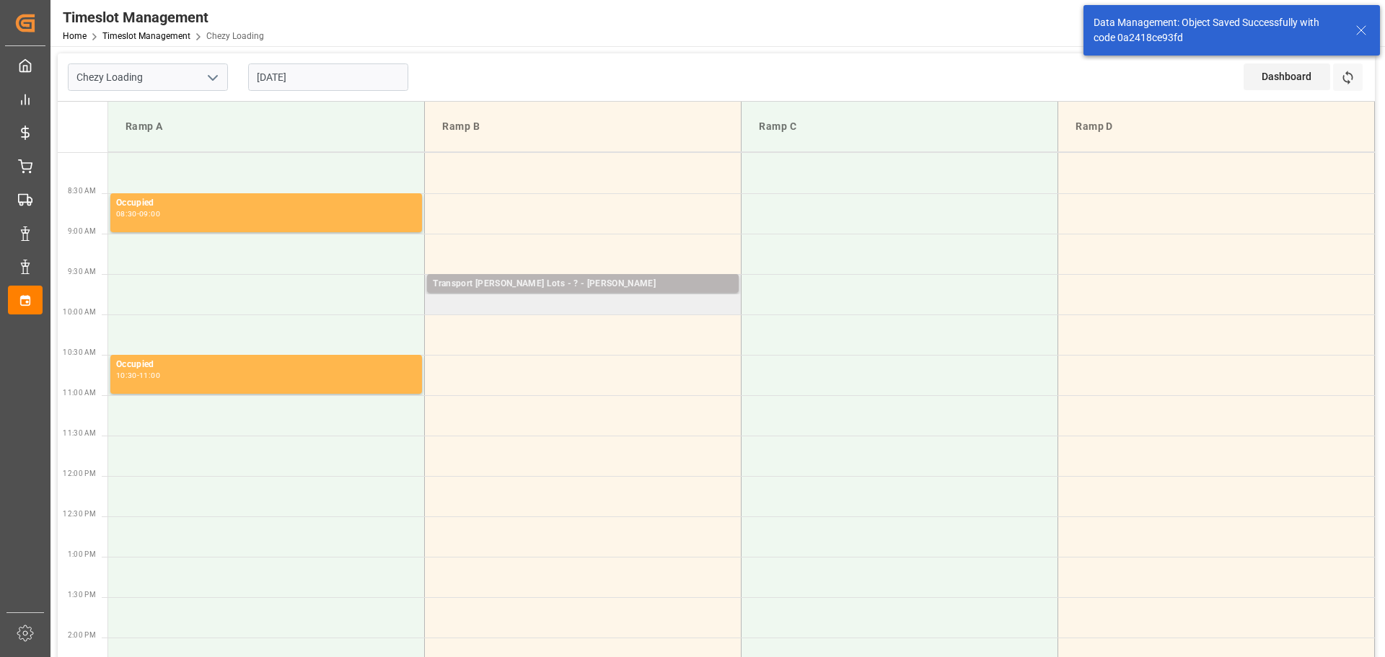
click at [591, 284] on div "Transport [PERSON_NAME] Lots - ? - [PERSON_NAME]" at bounding box center [583, 284] width 300 height 14
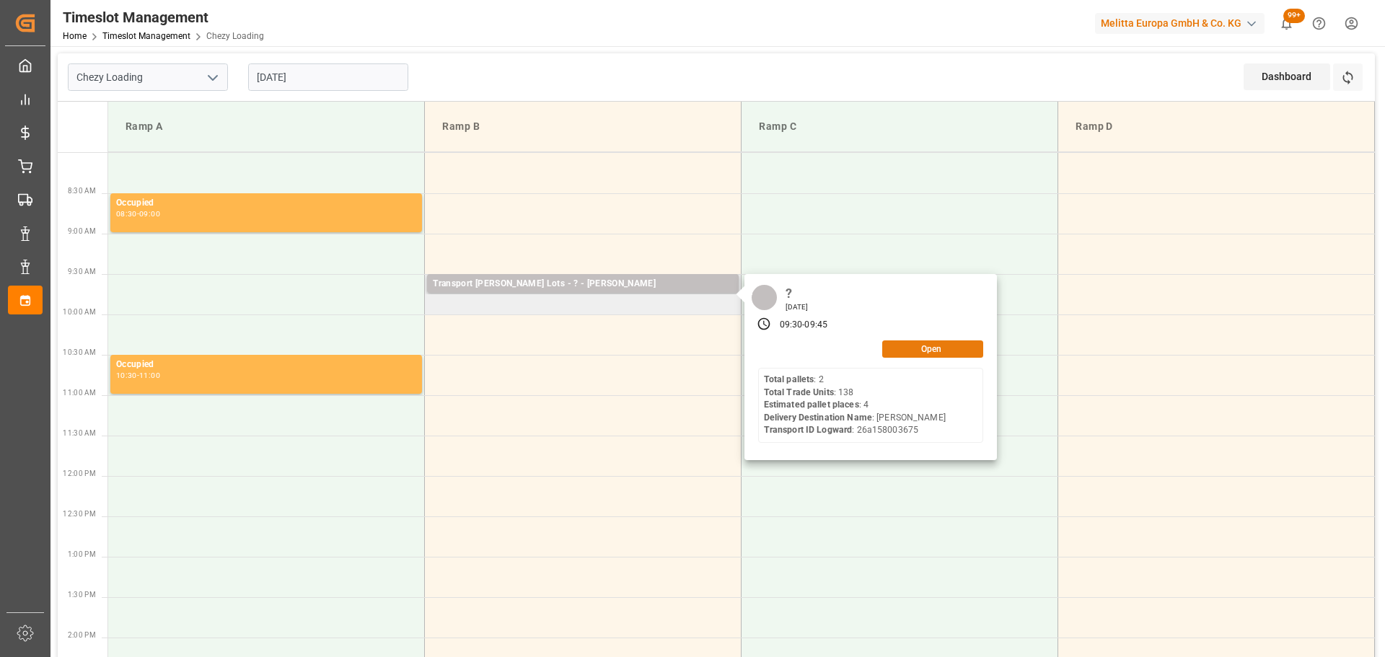
click at [955, 348] on button "Open" at bounding box center [932, 348] width 101 height 17
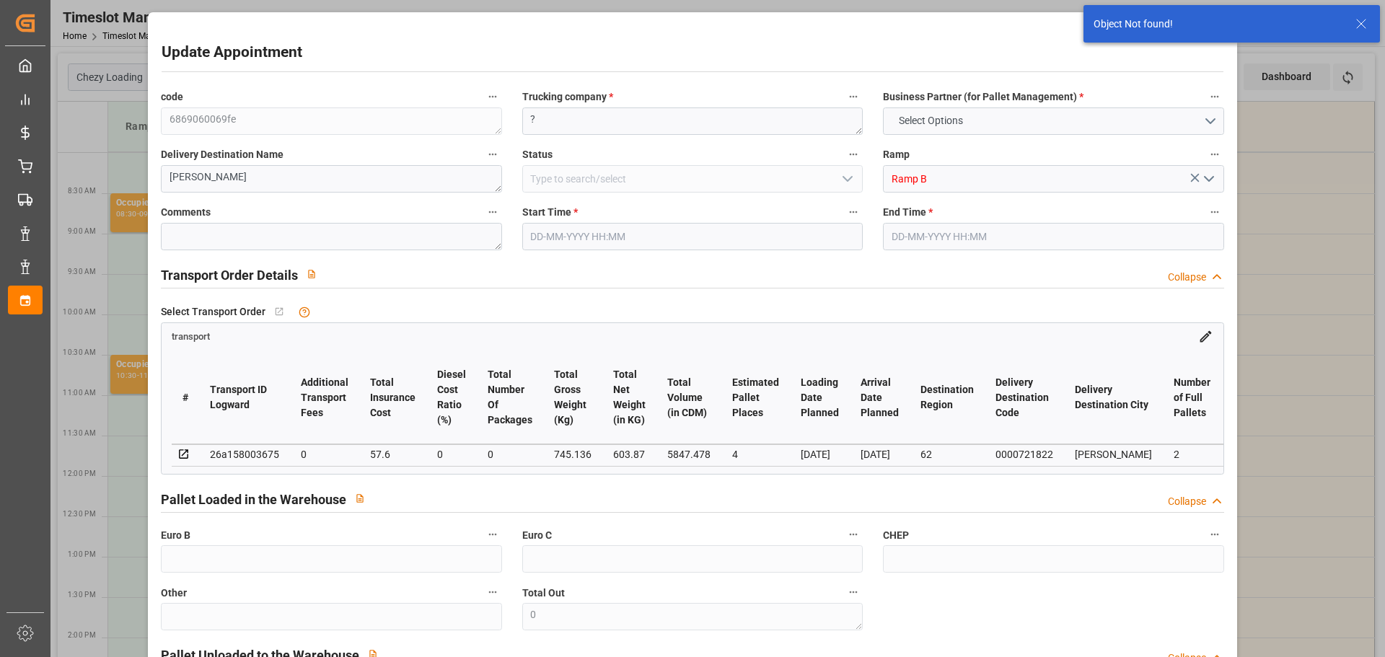
type input "20"
type input "630.28"
type input "0"
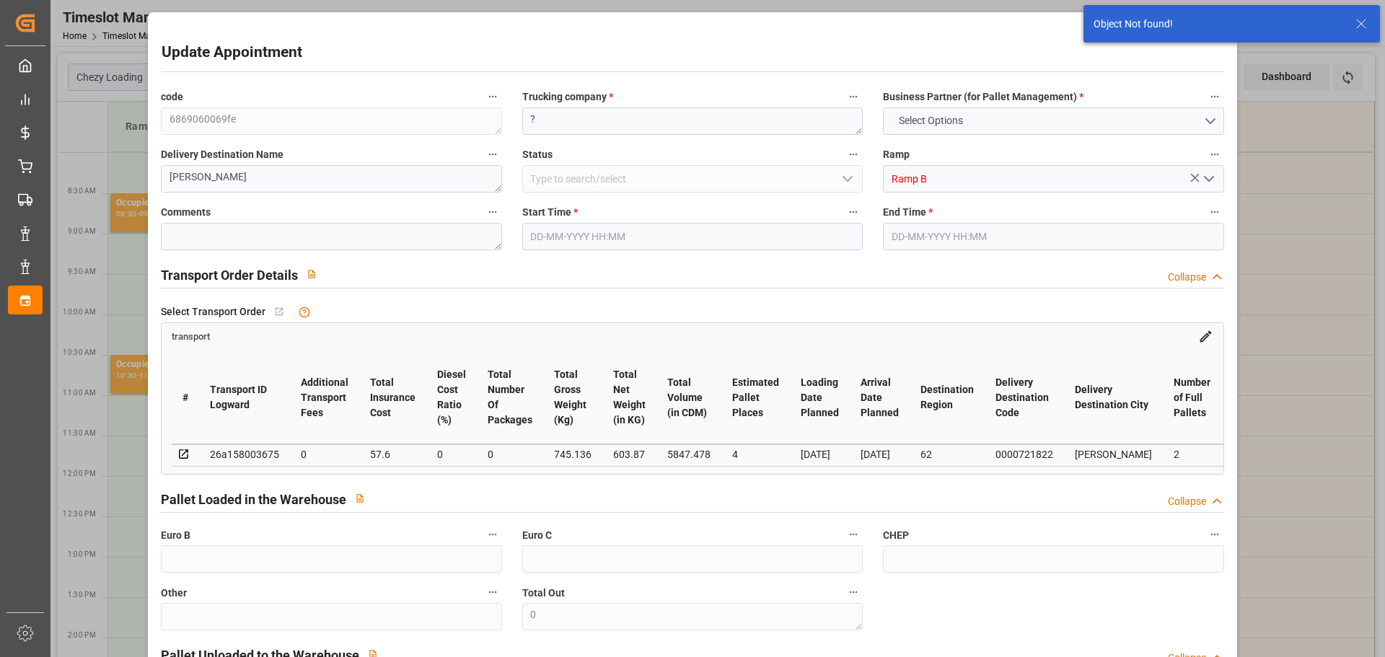
type input "630.28"
type input "0"
type input "2338.416"
type input "3608"
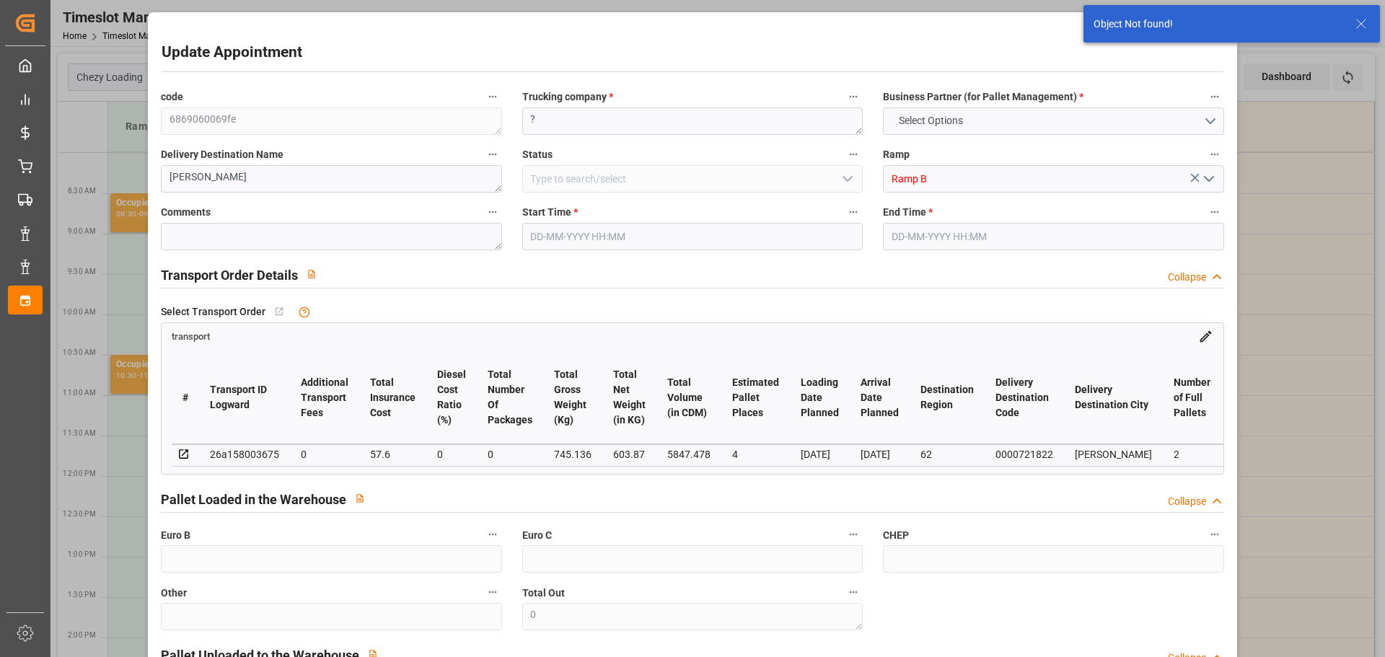
type input "25967.28"
type input "44"
type input "20"
type input "0"
type input "20"
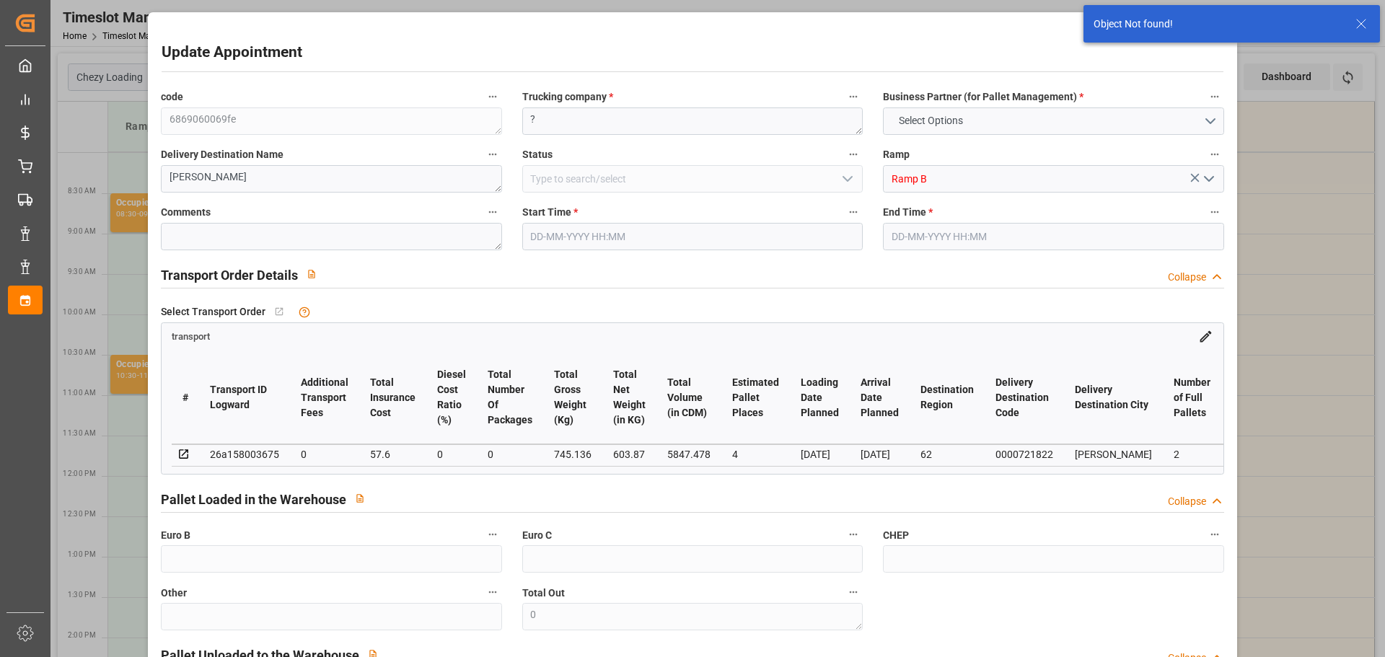
type input "101"
type input "2850.192"
type input "0"
type input "4710.8598"
type input "0"
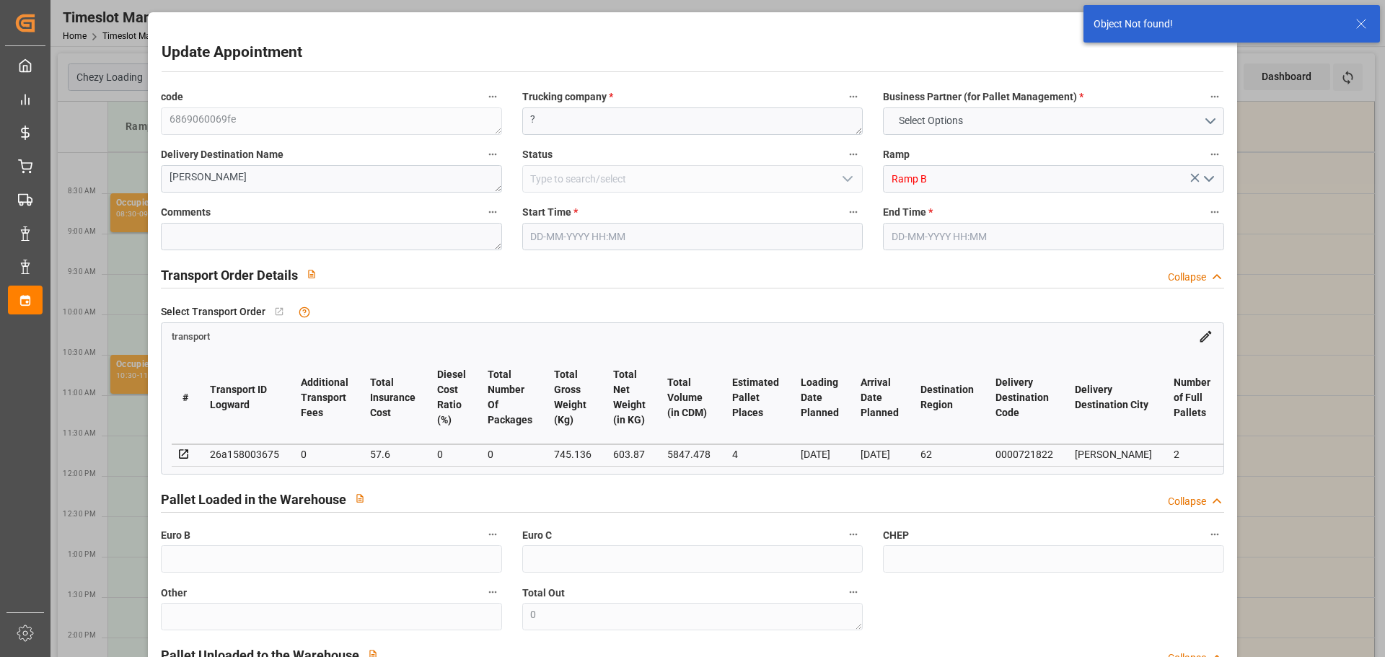
type input "0"
type input "21"
type input "35"
type input "[DATE] 09:30"
type input "[DATE] 09:45"
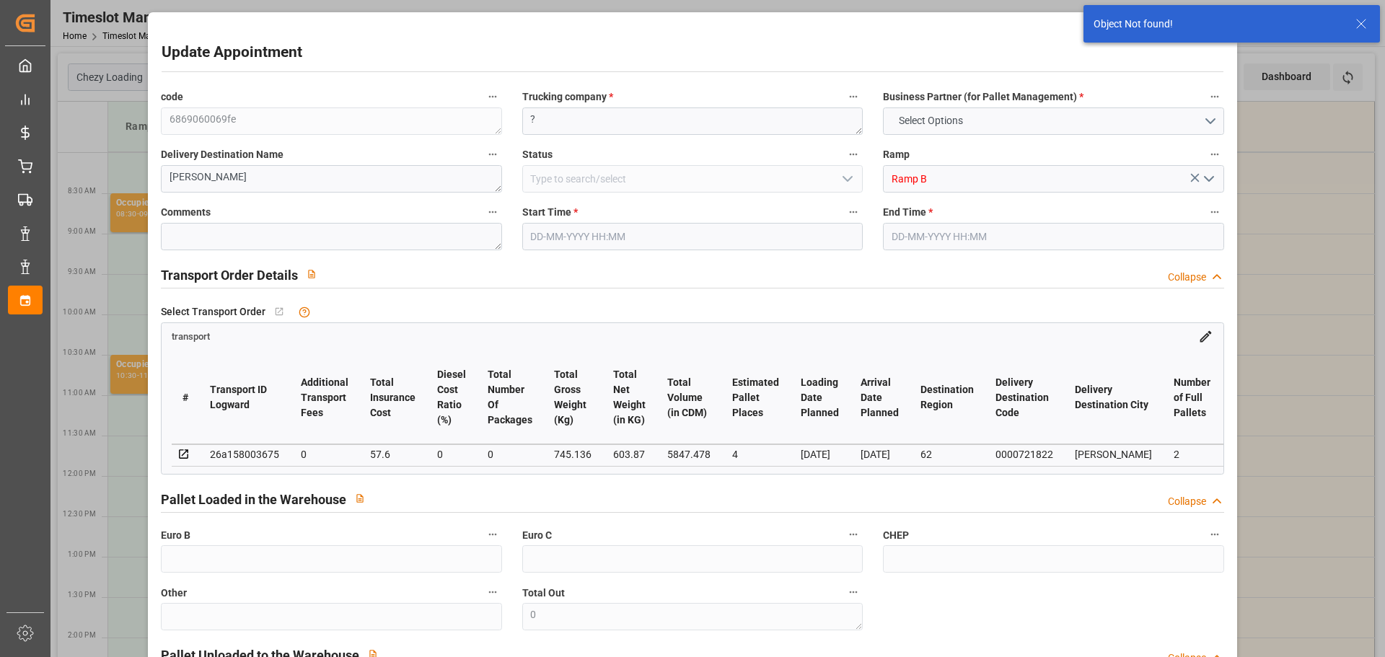
type input "[DATE] 12:46"
type input "[DATE] 11:32"
type input "[DATE]"
click at [584, 234] on input "[DATE] 09:30" at bounding box center [692, 236] width 340 height 27
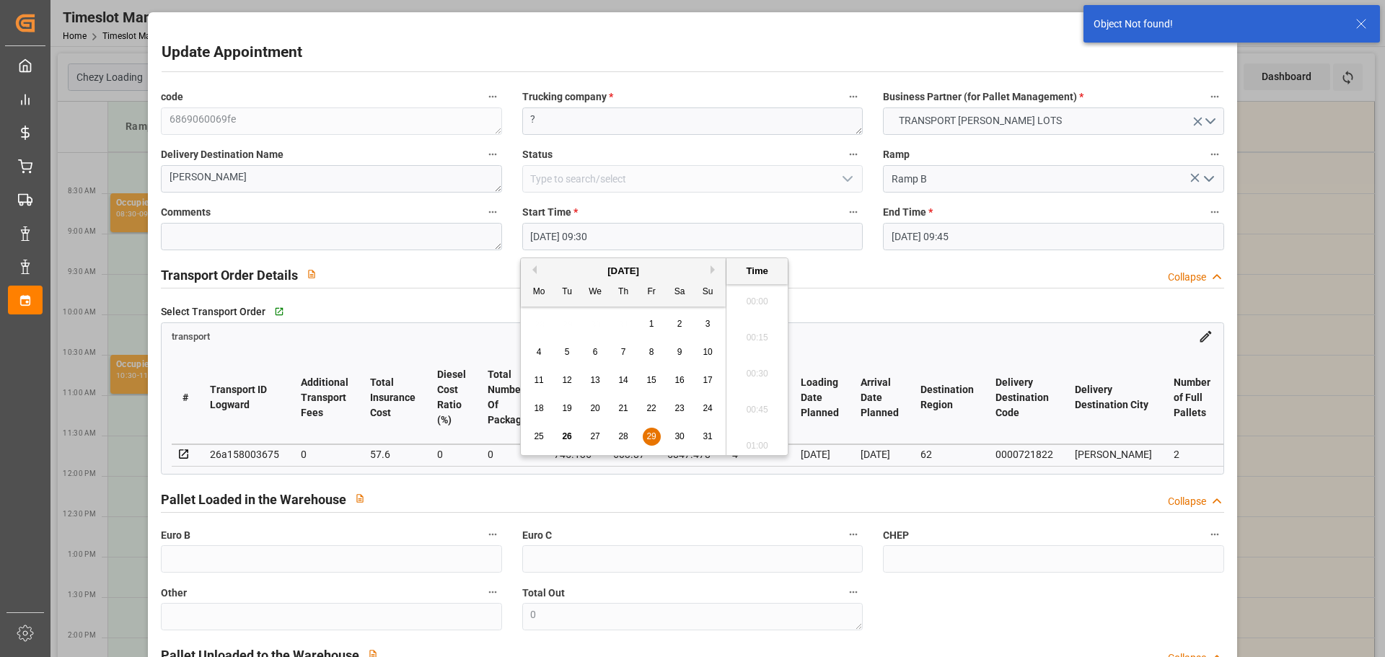
scroll to position [1303, 0]
click at [651, 433] on span "29" at bounding box center [650, 436] width 9 height 10
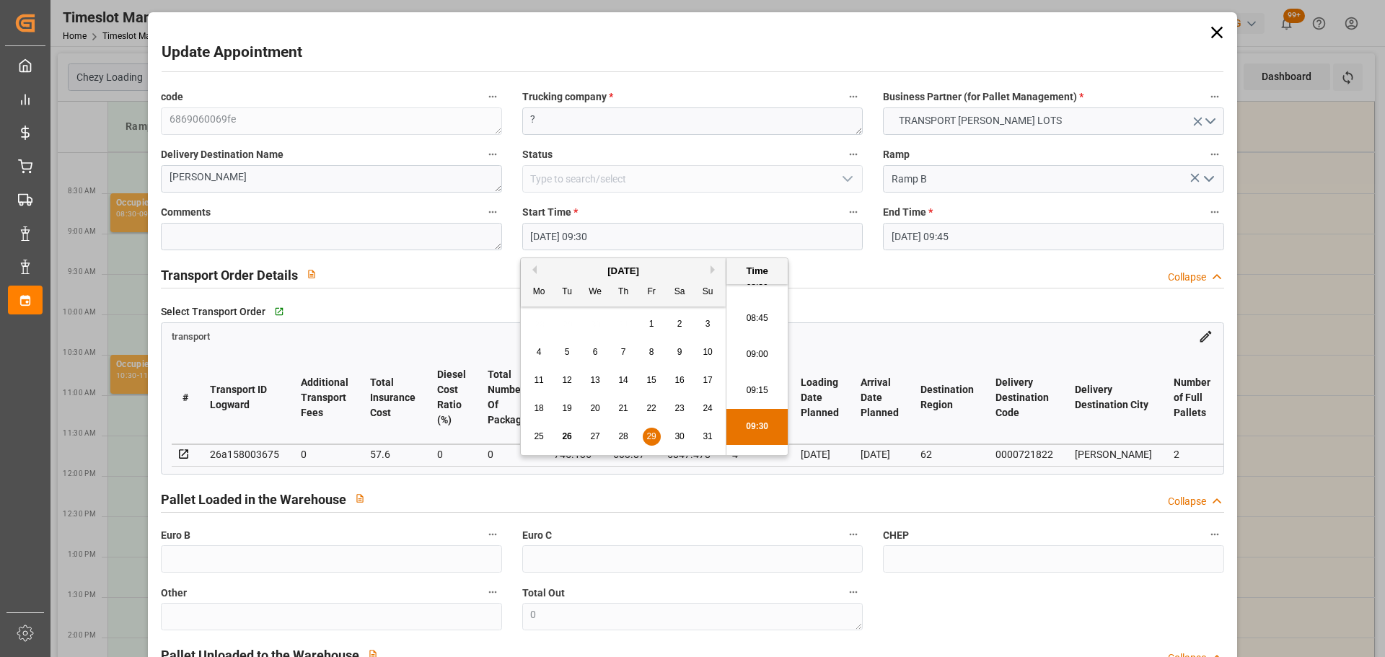
scroll to position [1159, 0]
click at [747, 293] on li "08:00" at bounding box center [756, 297] width 61 height 36
type input "[DATE] 08:00"
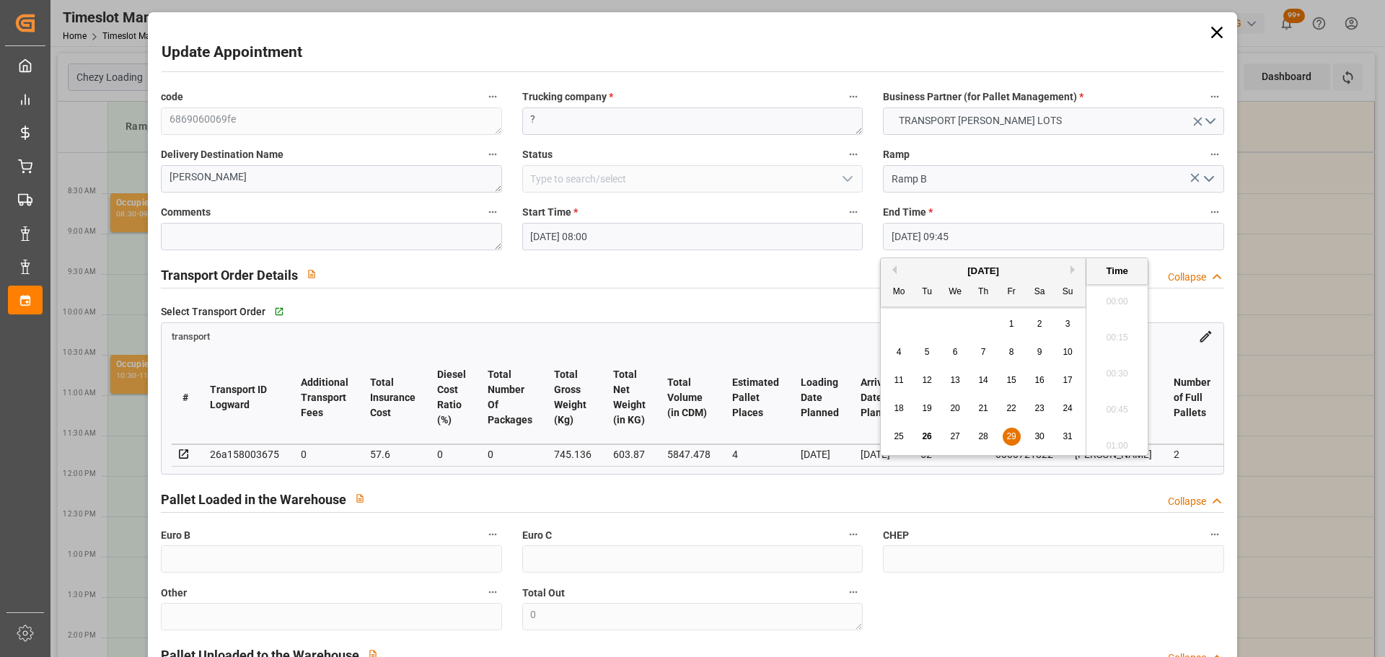
click at [917, 239] on input "[DATE] 09:45" at bounding box center [1053, 236] width 340 height 27
click at [1010, 436] on span "29" at bounding box center [1010, 436] width 9 height 10
click at [1111, 296] on li "08:15" at bounding box center [1116, 297] width 61 height 36
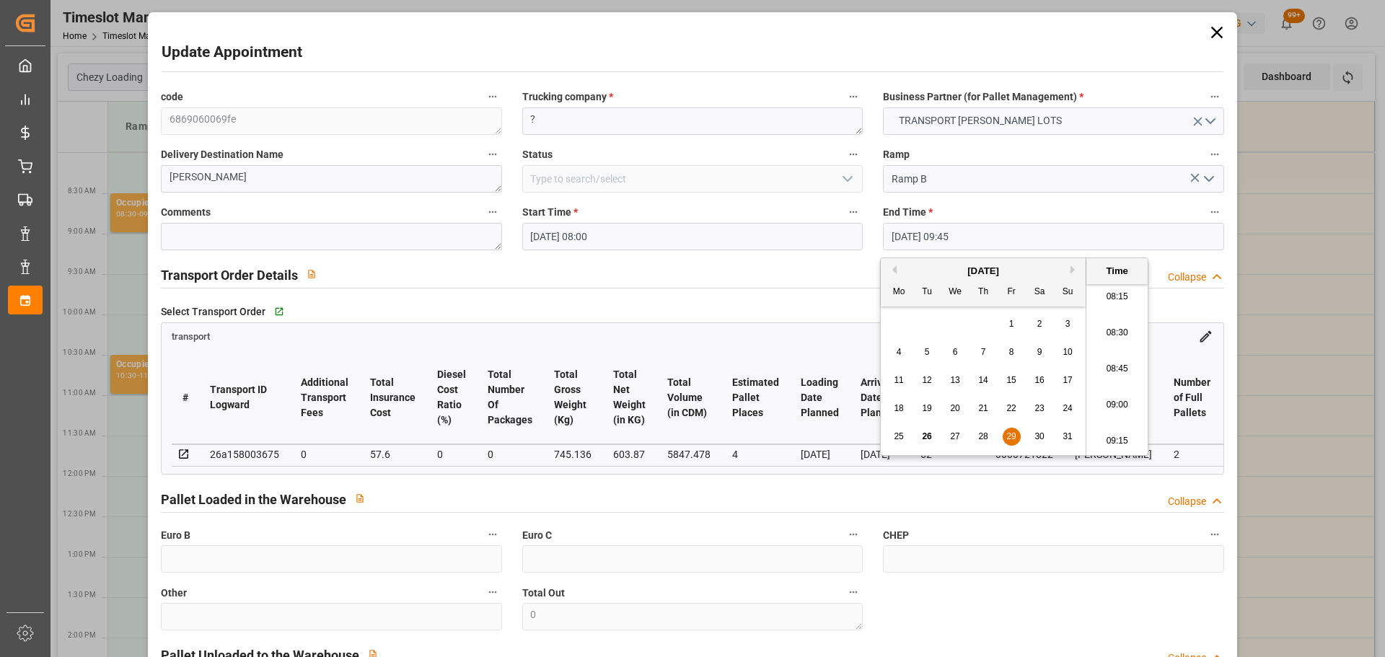
type input "[DATE] 08:15"
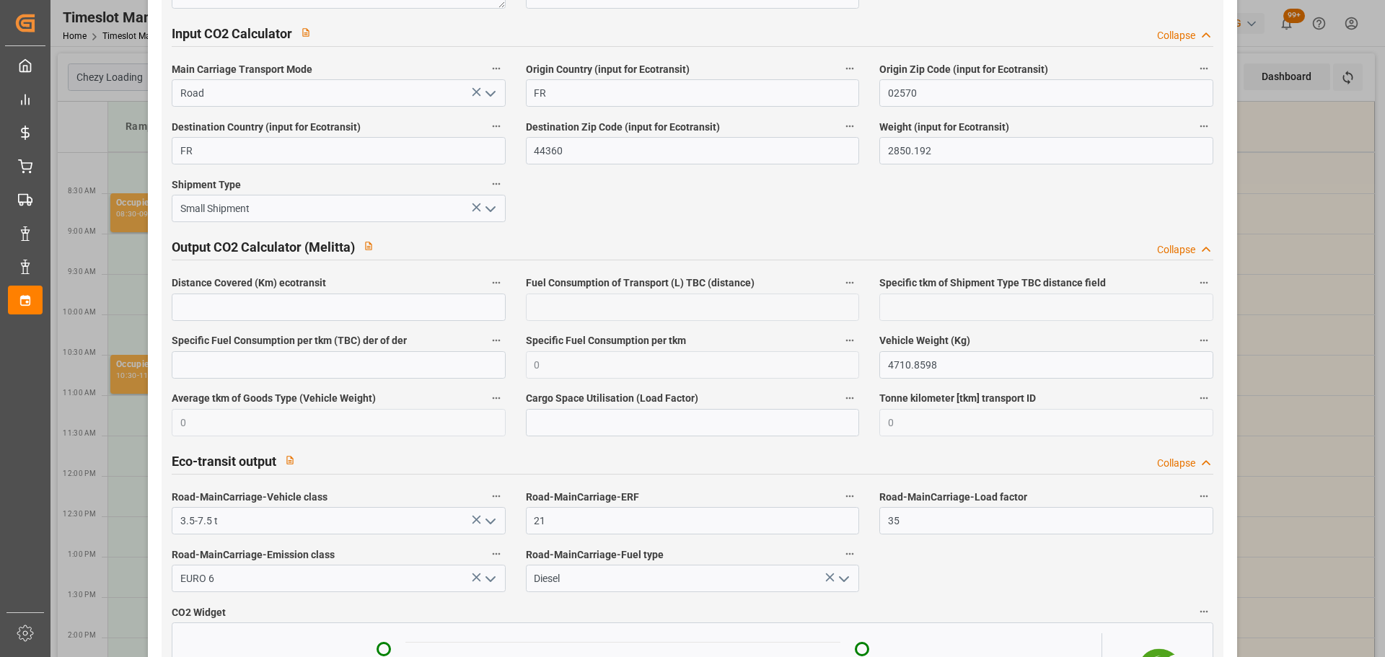
scroll to position [2406, 0]
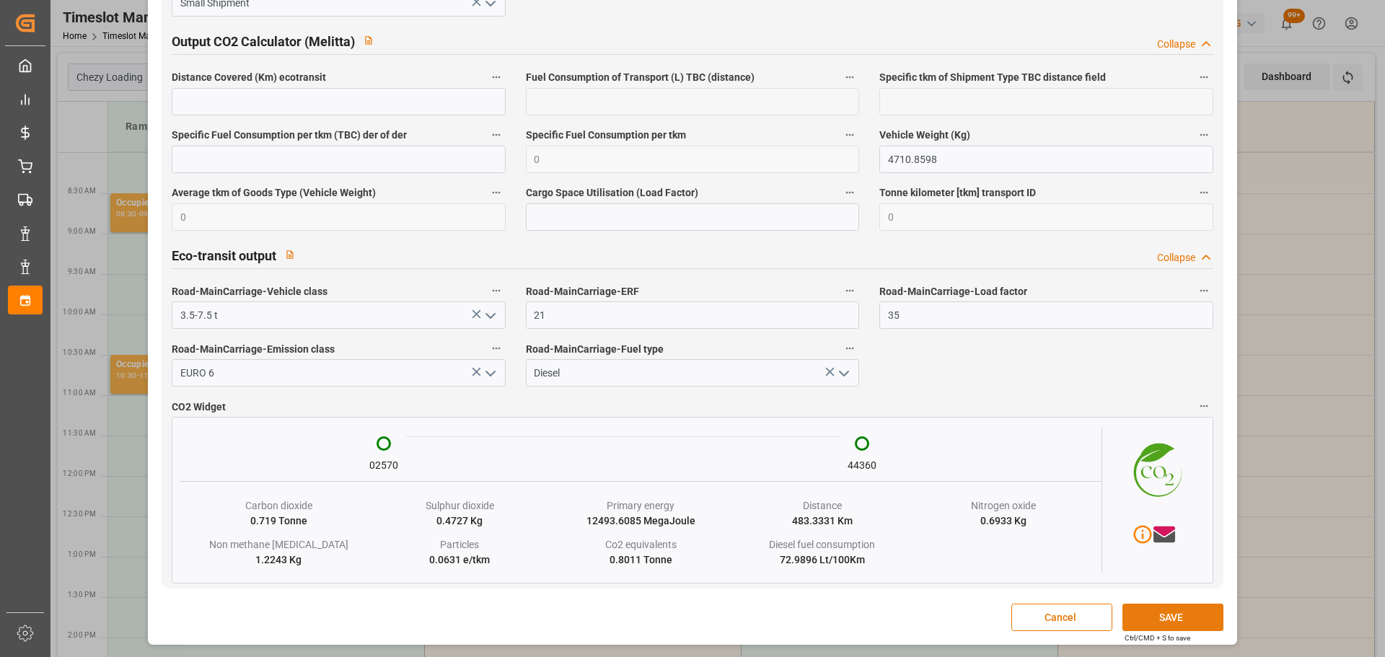
click at [1160, 609] on button "SAVE" at bounding box center [1172, 617] width 101 height 27
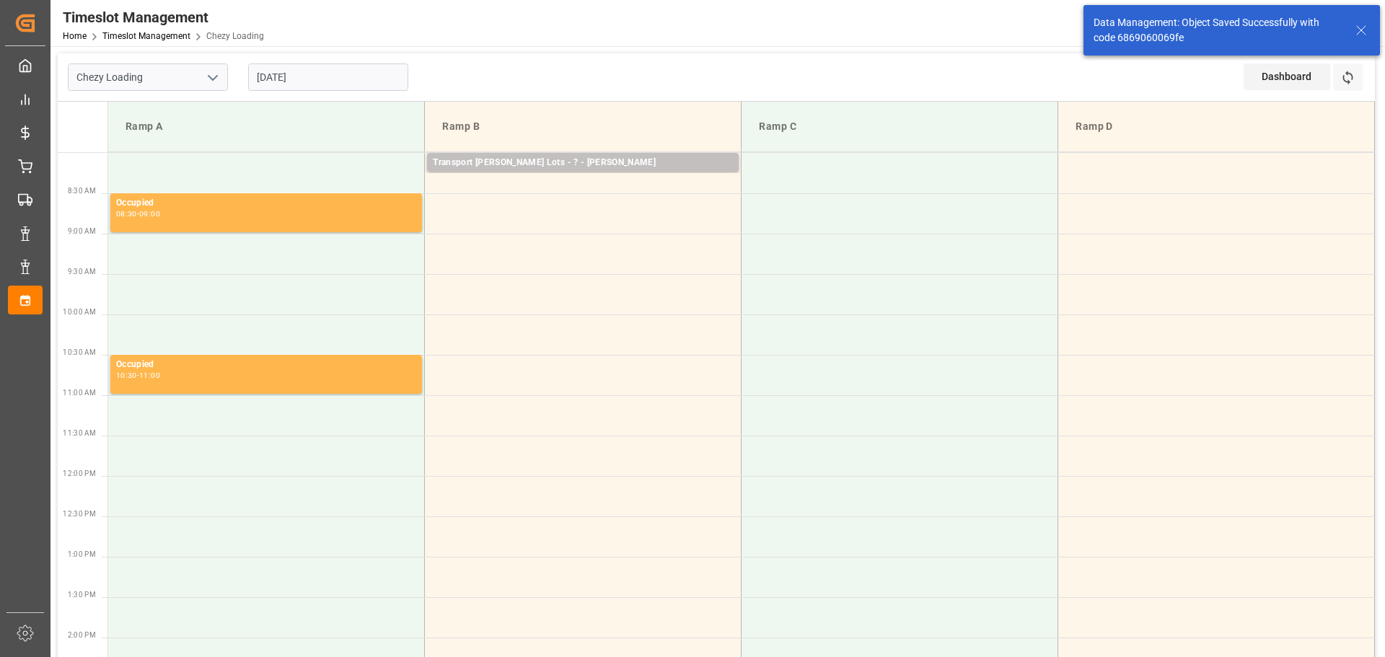
click at [317, 77] on input "[DATE]" at bounding box center [328, 76] width 160 height 27
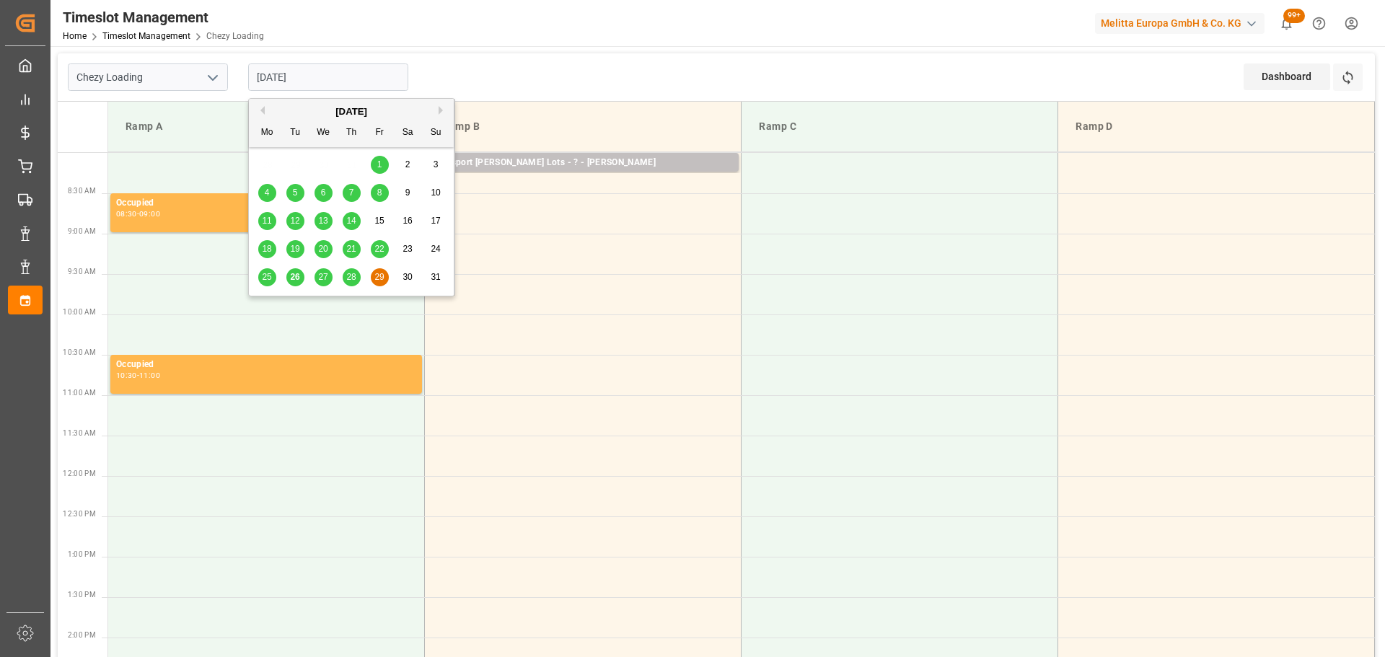
click at [294, 275] on span "26" at bounding box center [294, 277] width 9 height 10
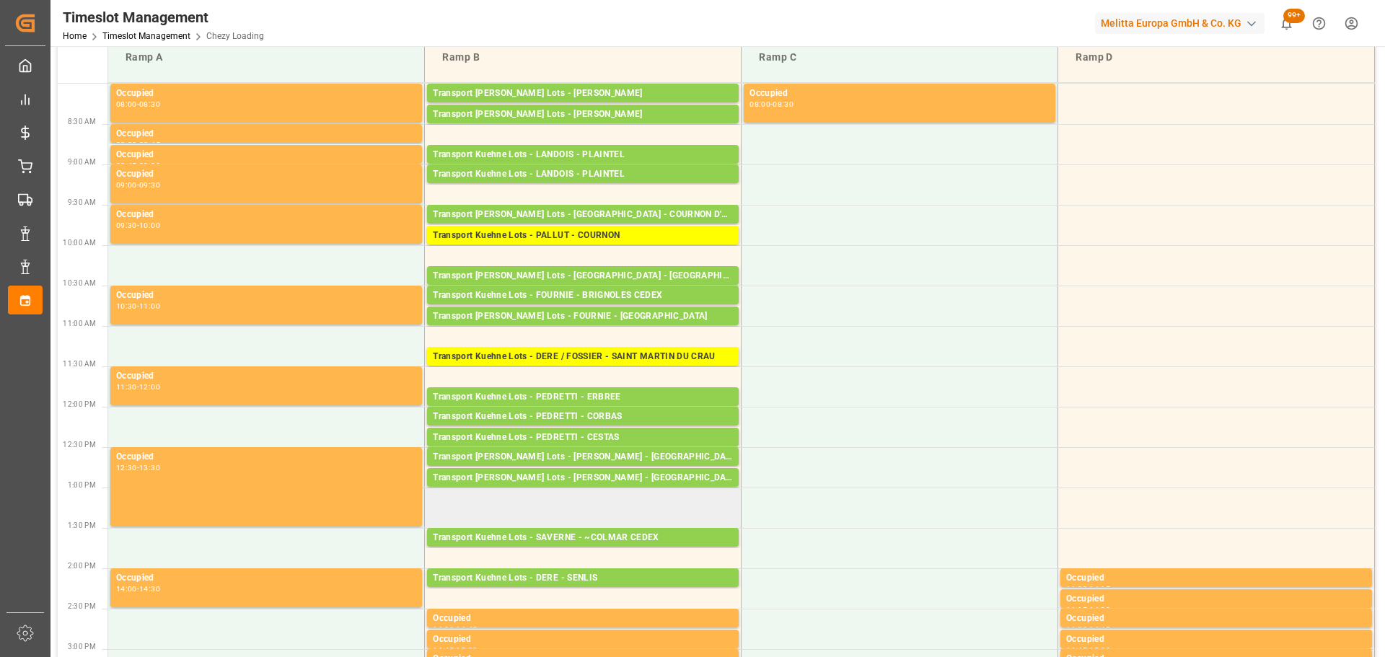
scroll to position [0, 0]
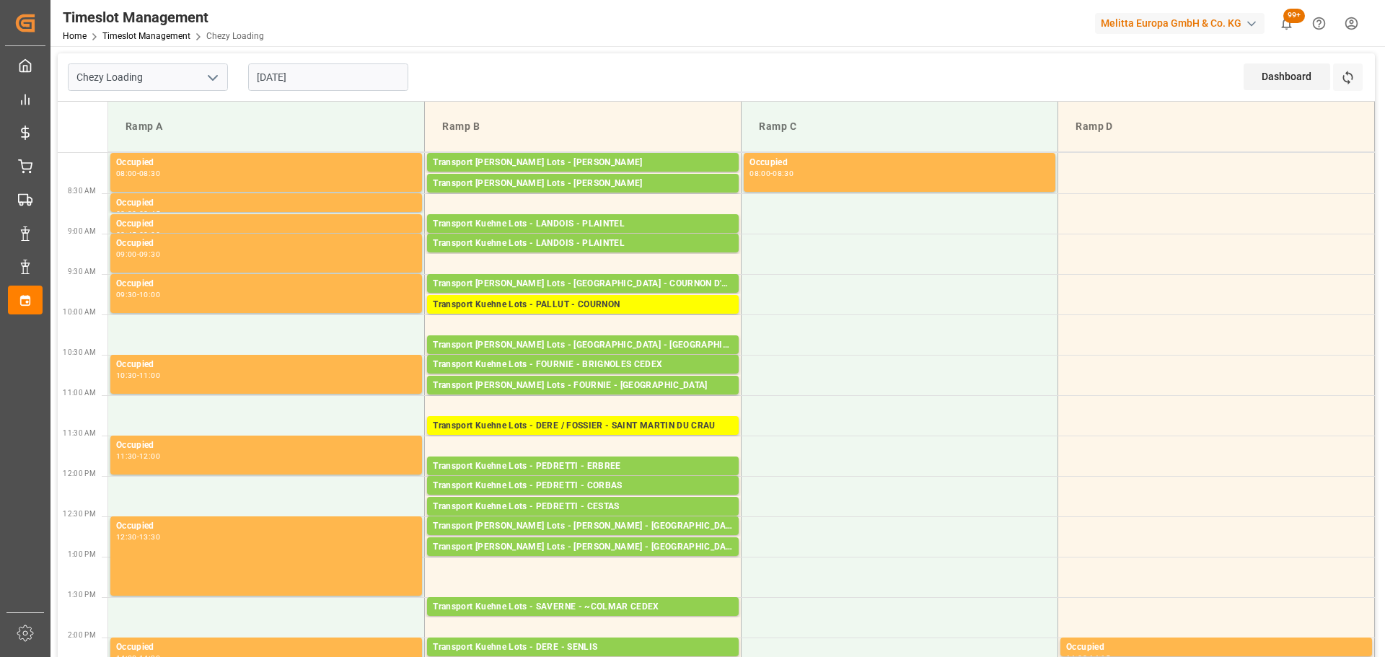
click at [271, 81] on input "[DATE]" at bounding box center [328, 76] width 160 height 27
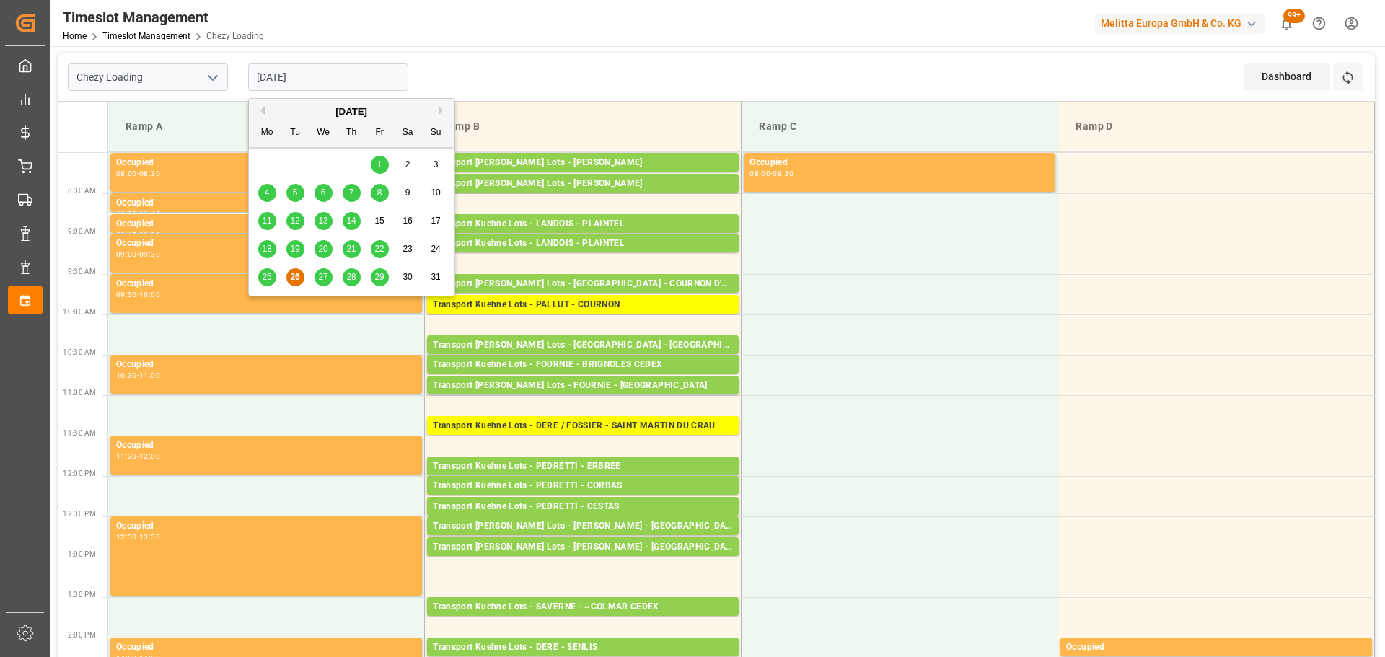
click at [261, 278] on div "25" at bounding box center [267, 277] width 18 height 17
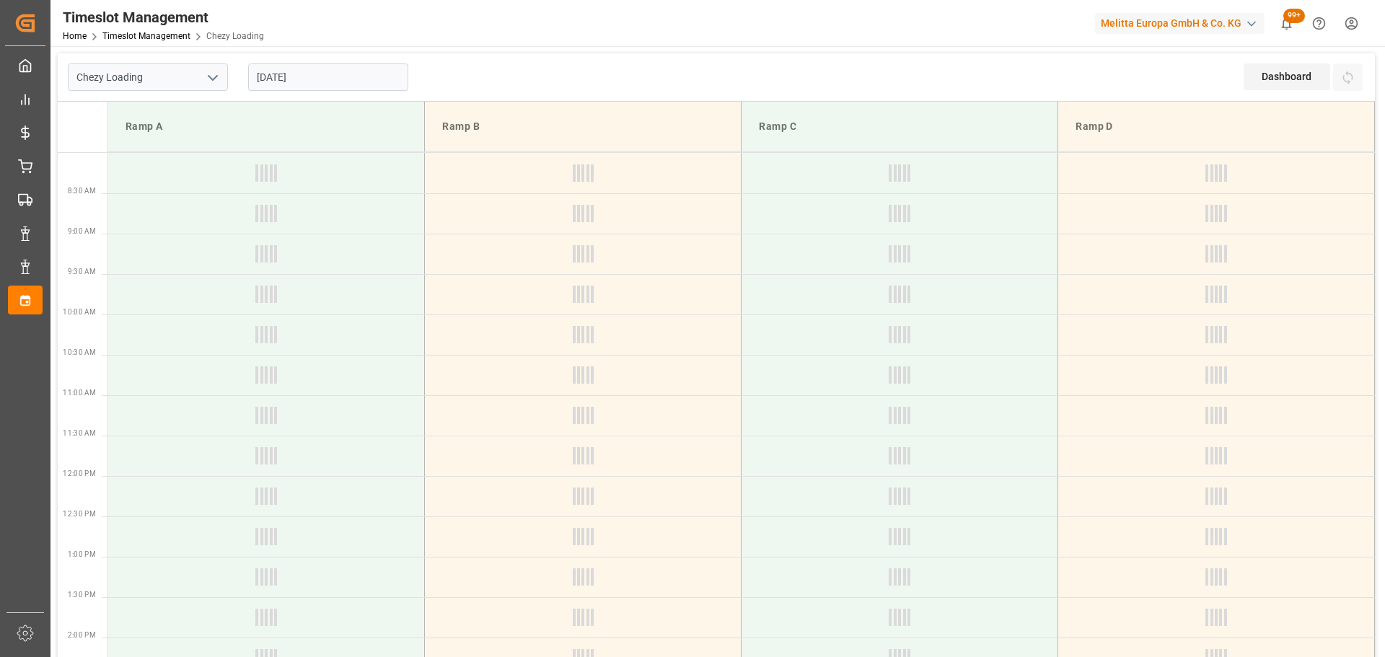
click at [301, 80] on input "[DATE]" at bounding box center [328, 76] width 160 height 27
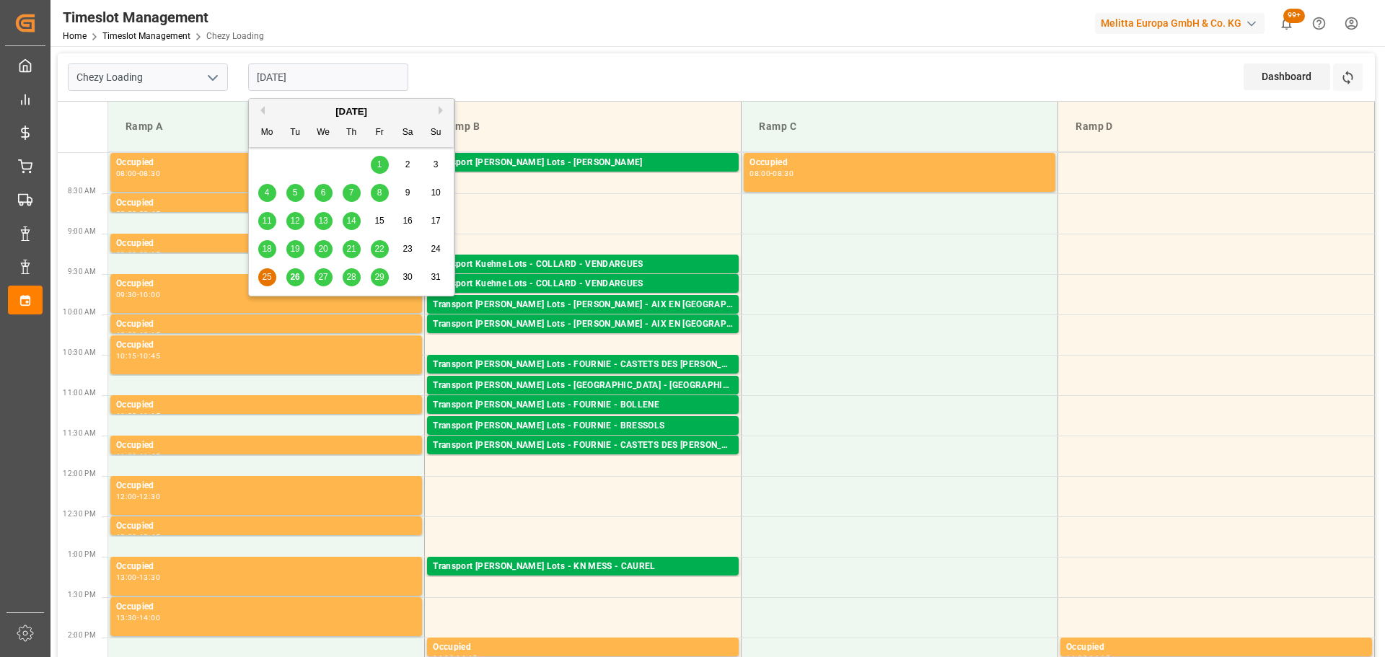
click at [294, 278] on span "26" at bounding box center [294, 277] width 9 height 10
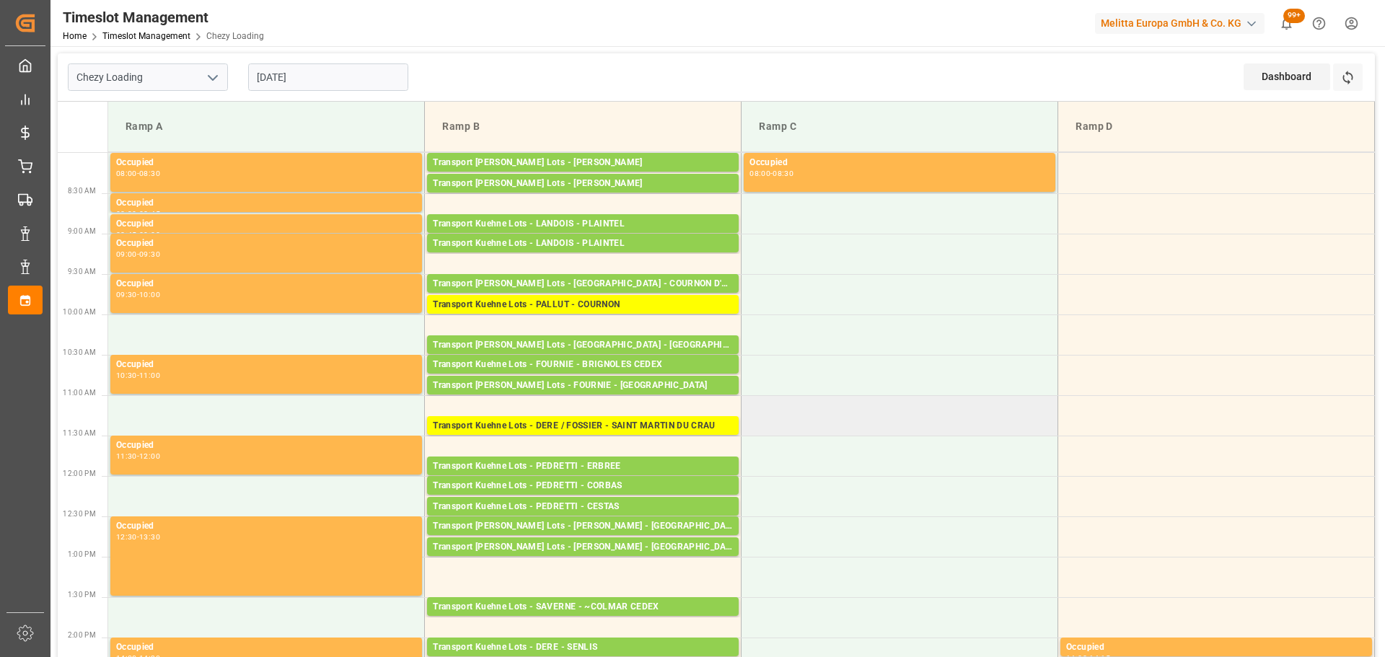
click at [884, 395] on td at bounding box center [899, 415] width 317 height 40
click at [342, 72] on input "[DATE]" at bounding box center [328, 76] width 160 height 27
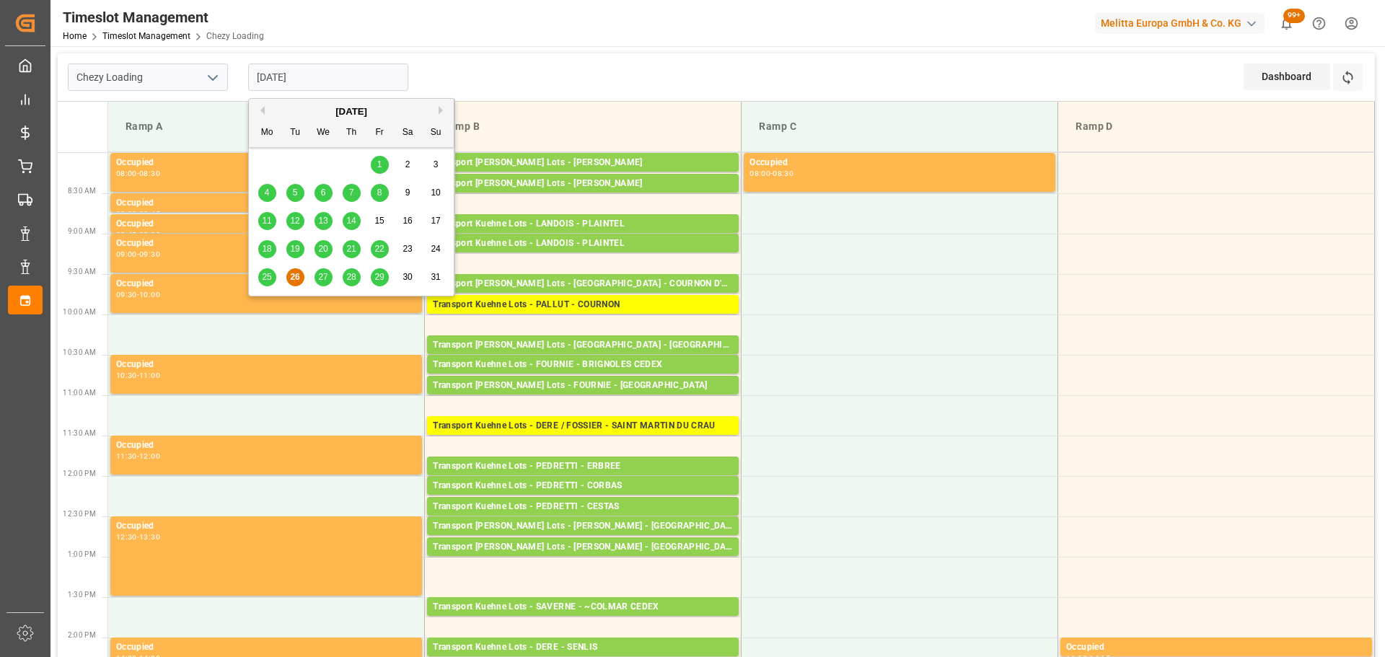
click at [317, 274] on div "27" at bounding box center [323, 277] width 18 height 17
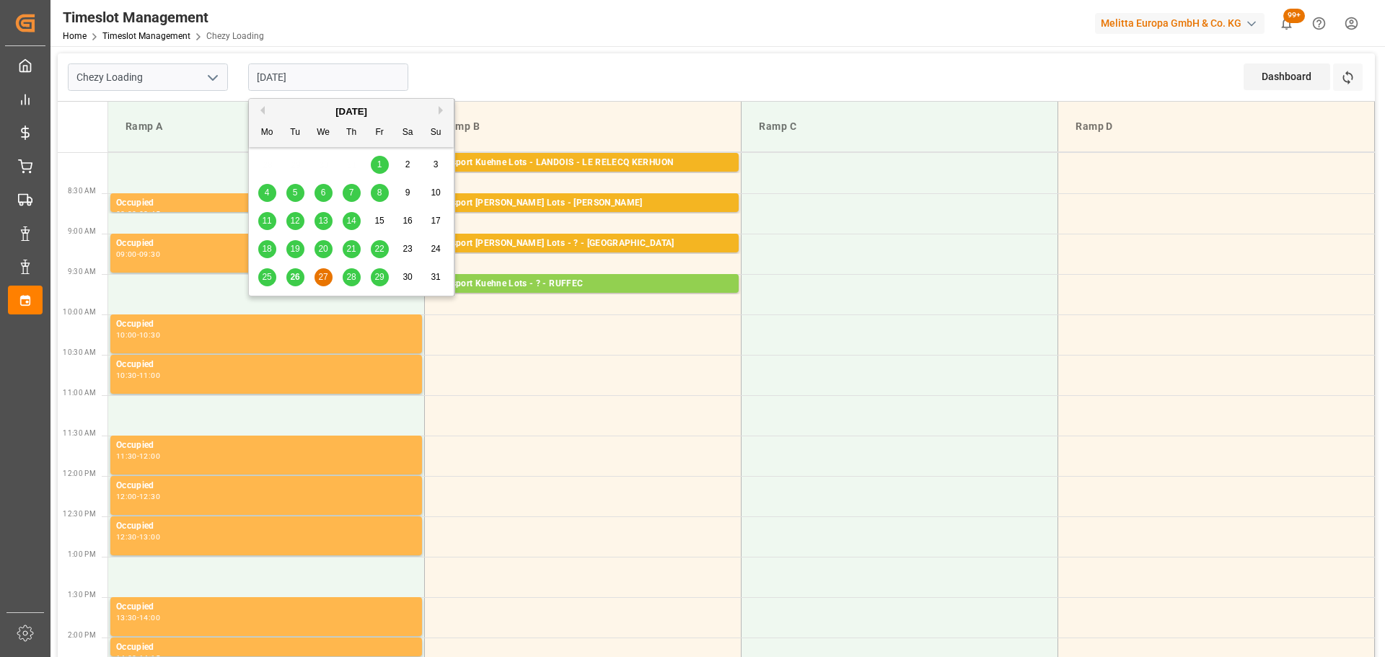
click at [335, 80] on input "[DATE]" at bounding box center [328, 76] width 160 height 27
click at [299, 275] on span "26" at bounding box center [294, 277] width 9 height 10
type input "[DATE]"
